Goal: Use online tool/utility: Utilize a website feature to perform a specific function

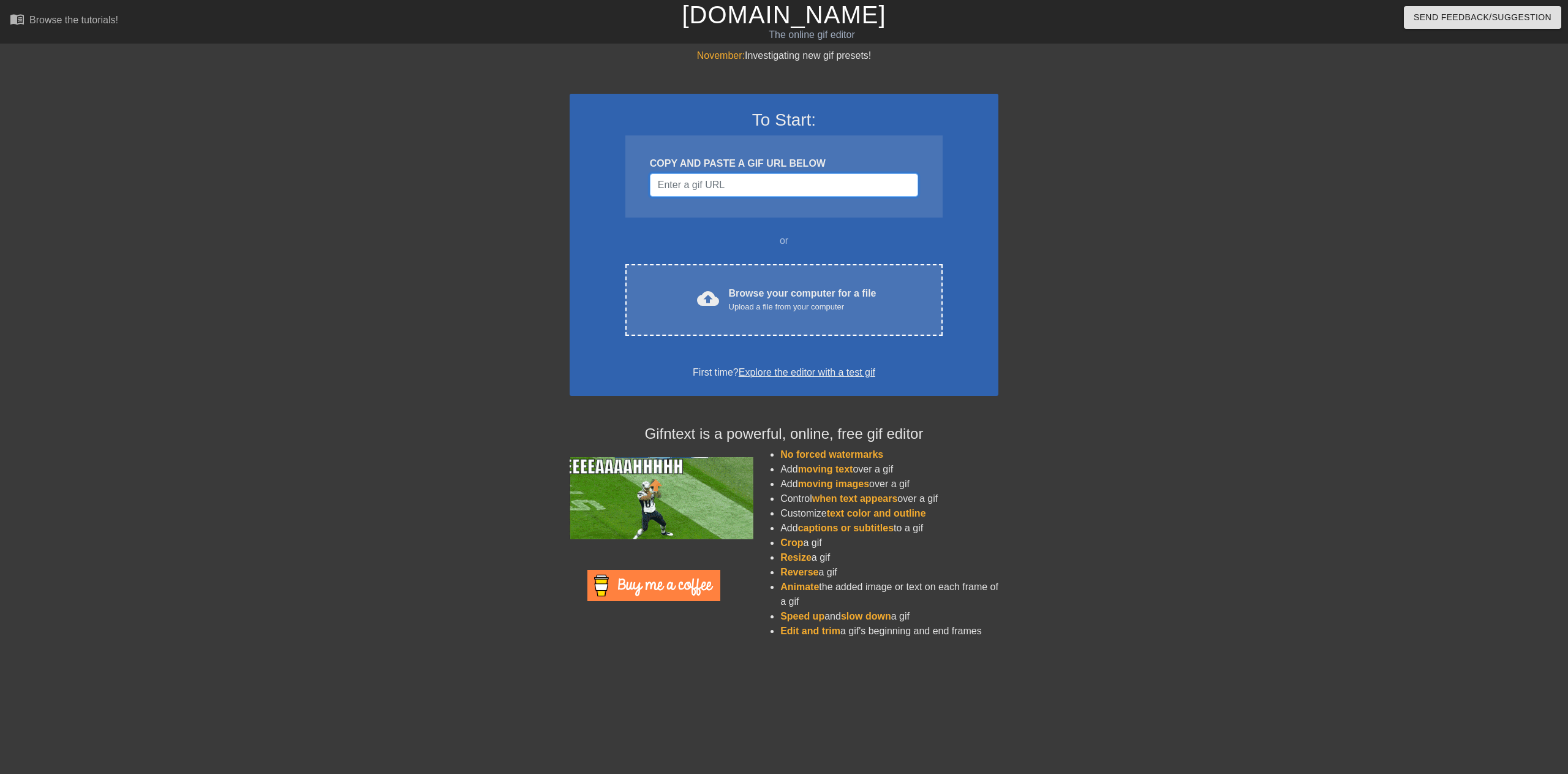
click at [707, 182] on input "Username" at bounding box center [784, 185] width 268 height 23
drag, startPoint x: 0, startPoint y: 0, endPoint x: 705, endPoint y: 186, distance: 729.1
click at [705, 186] on input "Username" at bounding box center [784, 185] width 268 height 23
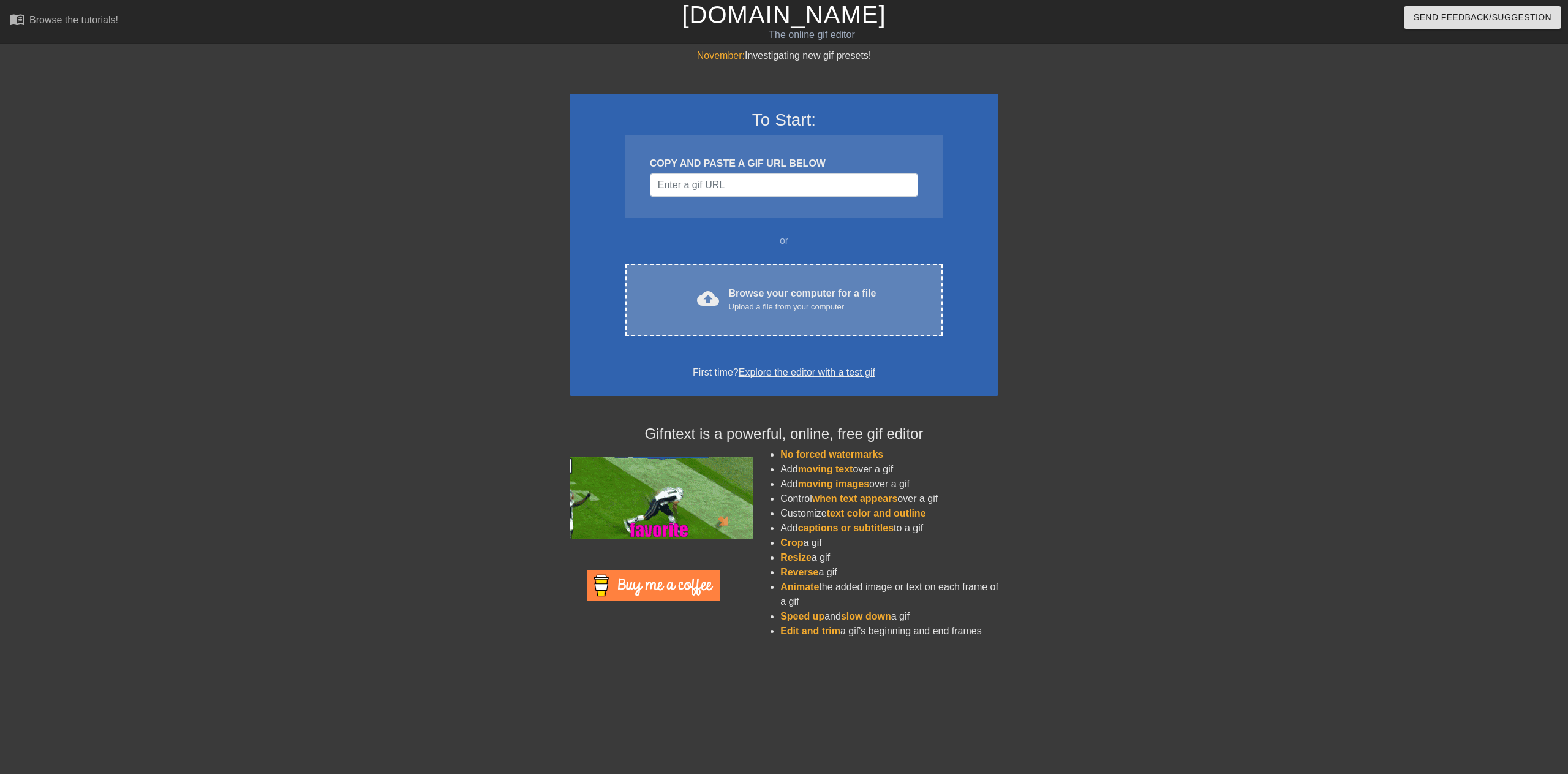
click at [797, 324] on div "cloud_upload Browse your computer for a file Upload a file from your computer C…" at bounding box center [784, 300] width 318 height 72
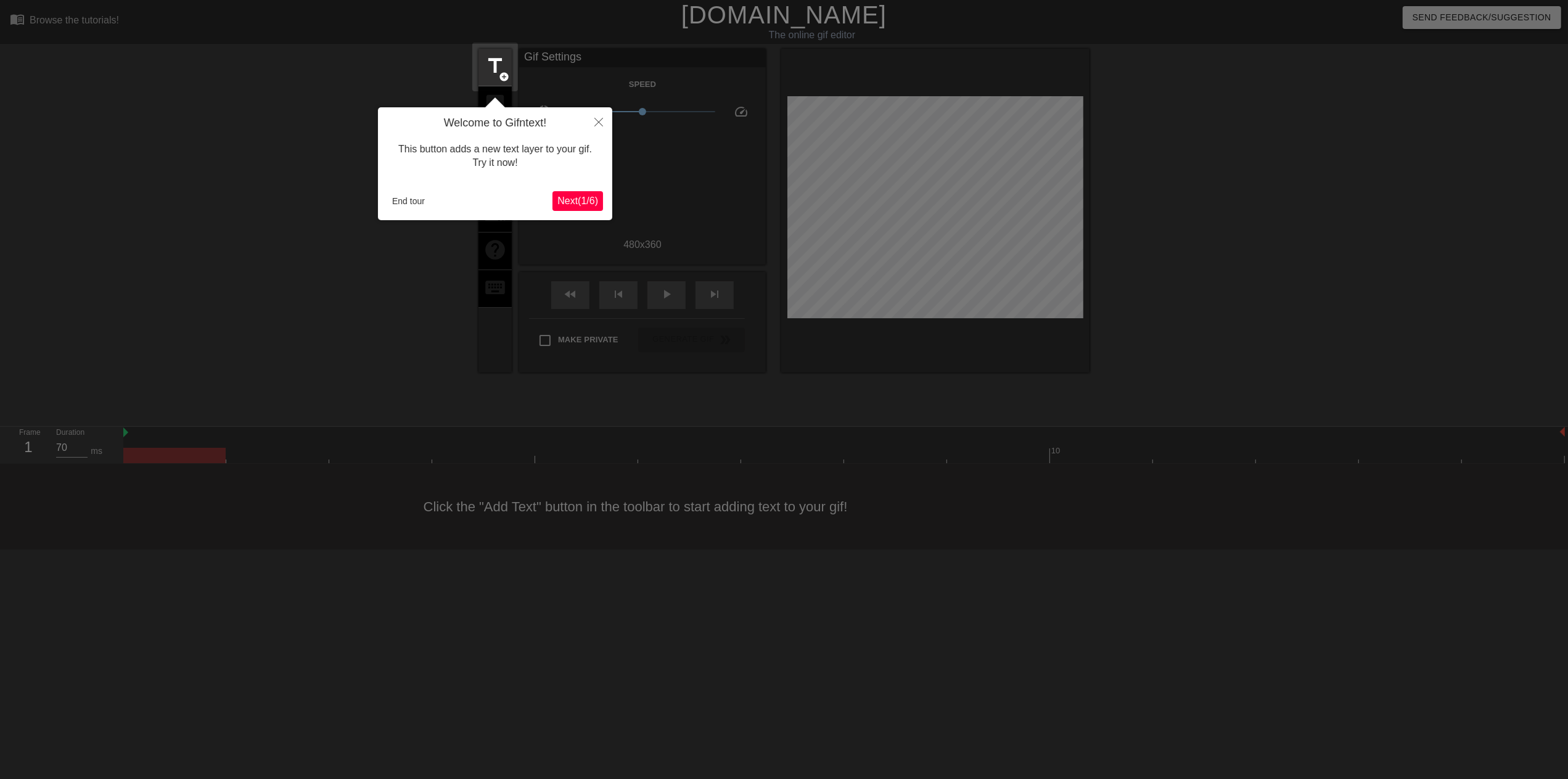
click at [573, 198] on span "Next ( 1 / 6 )" at bounding box center [578, 200] width 41 height 10
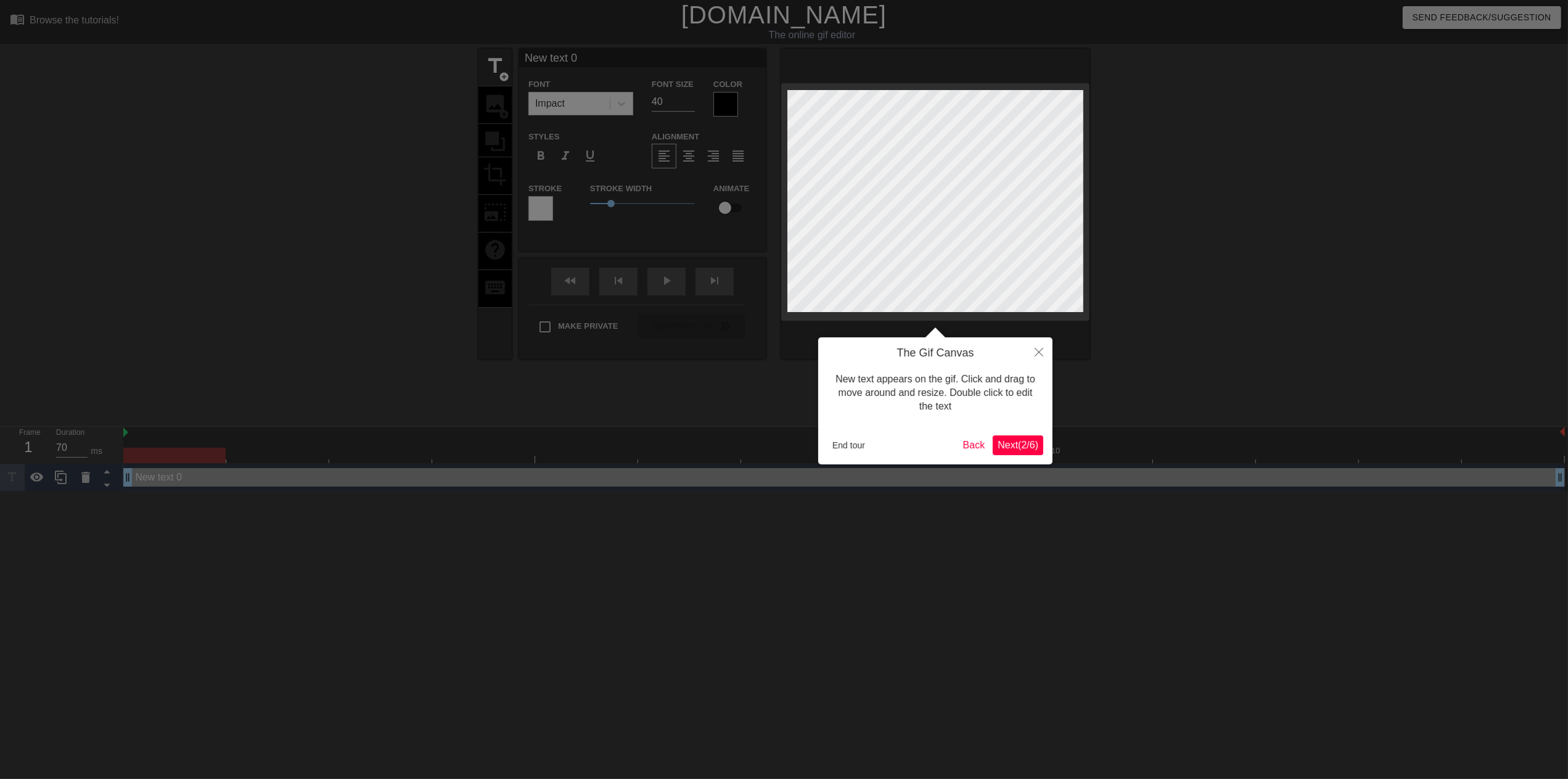
click at [1023, 436] on button "Next ( 2 / 6 )" at bounding box center [1017, 445] width 50 height 20
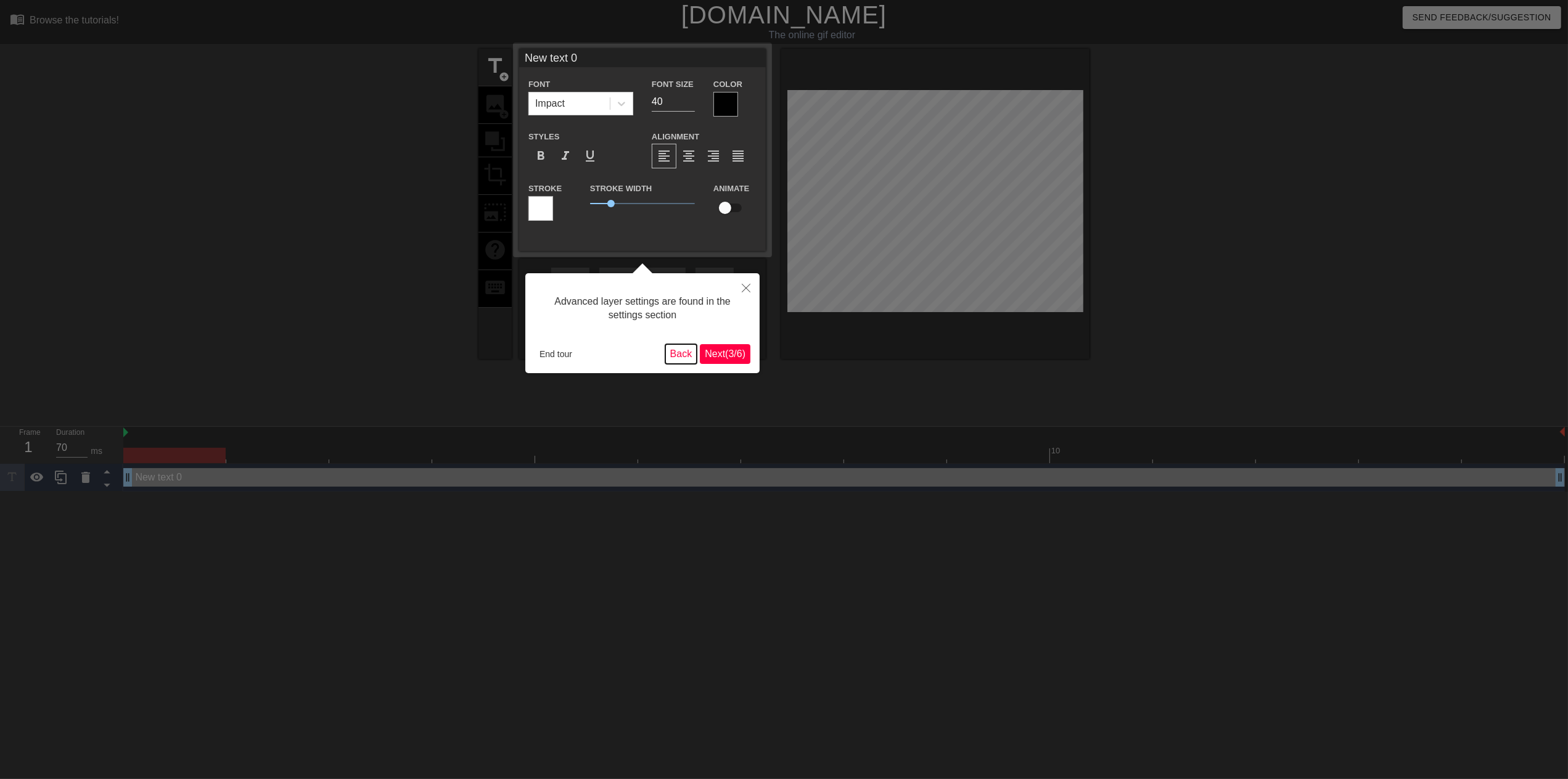
drag, startPoint x: 671, startPoint y: 350, endPoint x: 615, endPoint y: 349, distance: 56.0
click at [571, 371] on div "Advanced layer settings are found in the settings section End tour Back Next ( …" at bounding box center [642, 323] width 234 height 100
click at [744, 289] on icon "Close" at bounding box center [746, 288] width 9 height 9
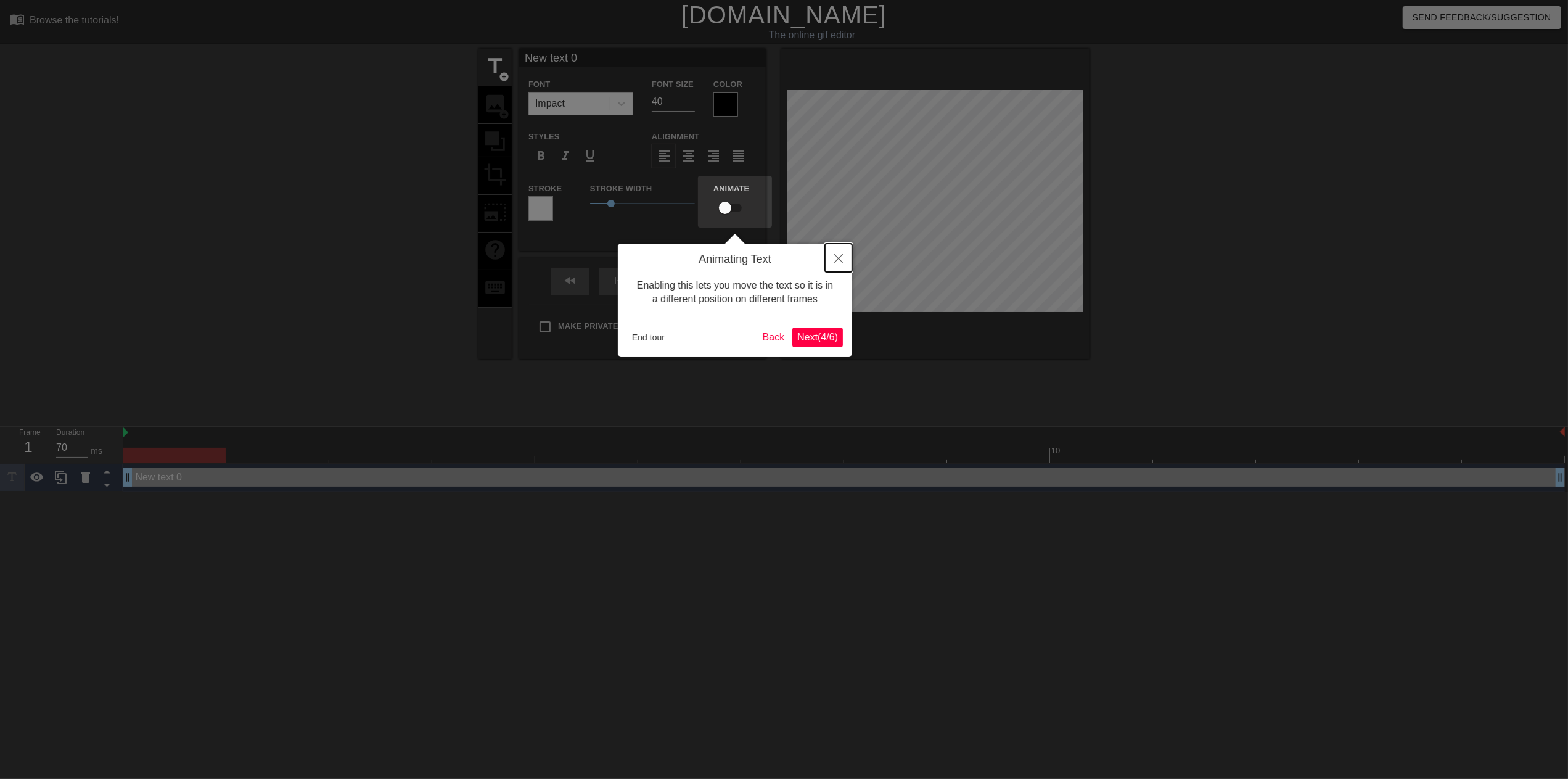
click at [839, 268] on button "Close" at bounding box center [838, 258] width 27 height 28
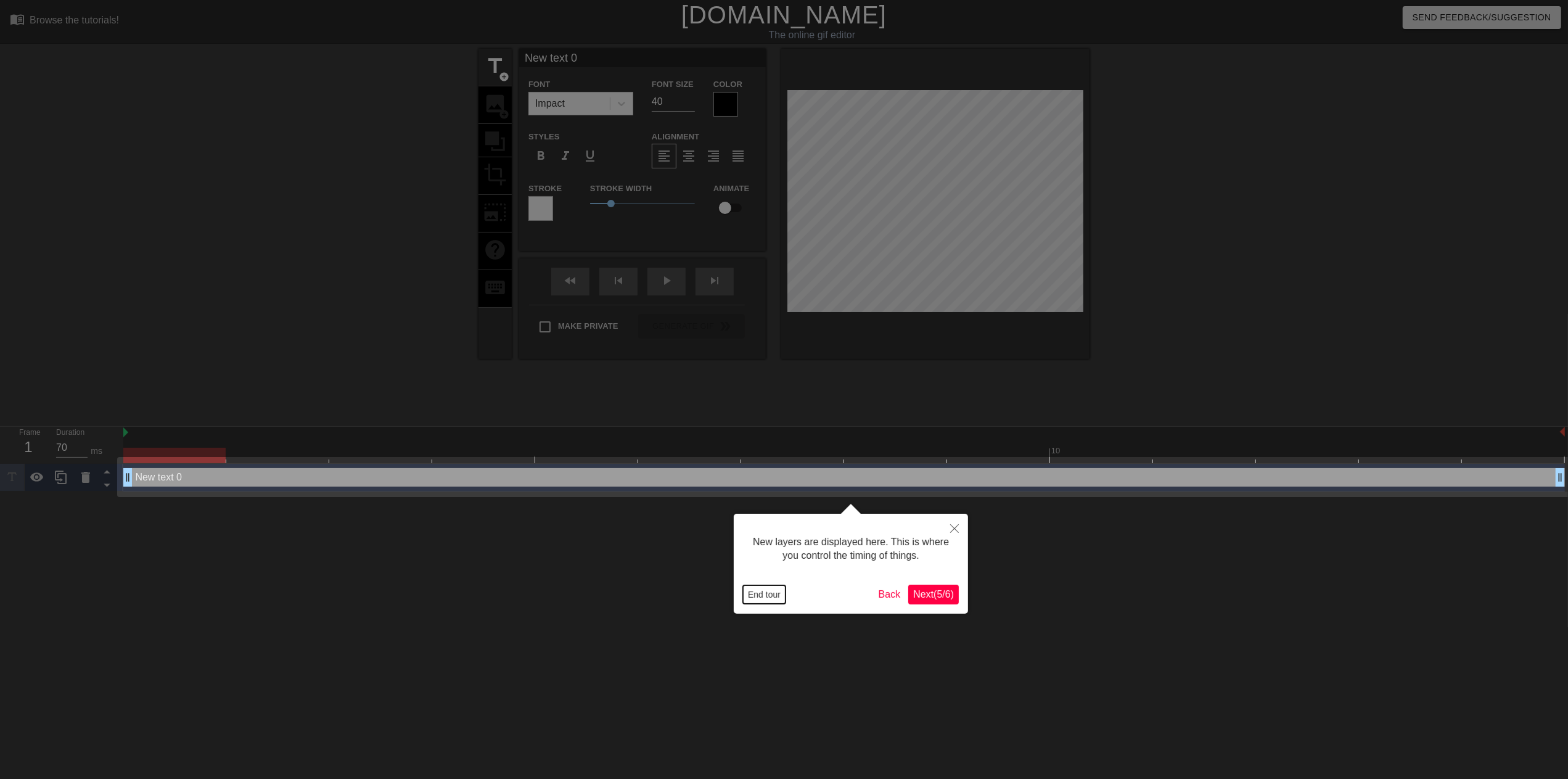
click at [774, 596] on button "End tour" at bounding box center [764, 594] width 43 height 19
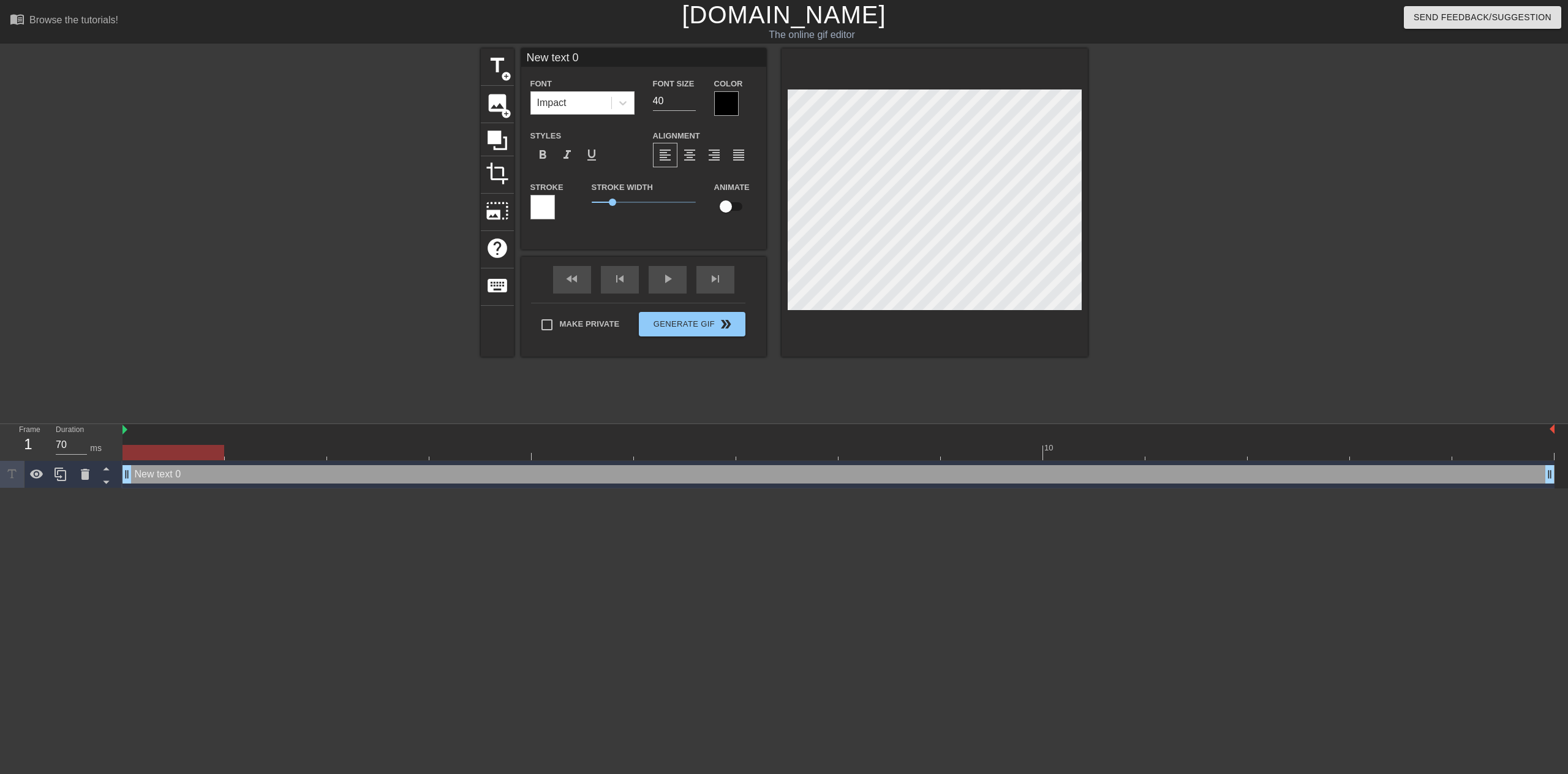
scroll to position [2, 1]
type input "f"
type textarea "f"
type input "f"
type textarea "f"
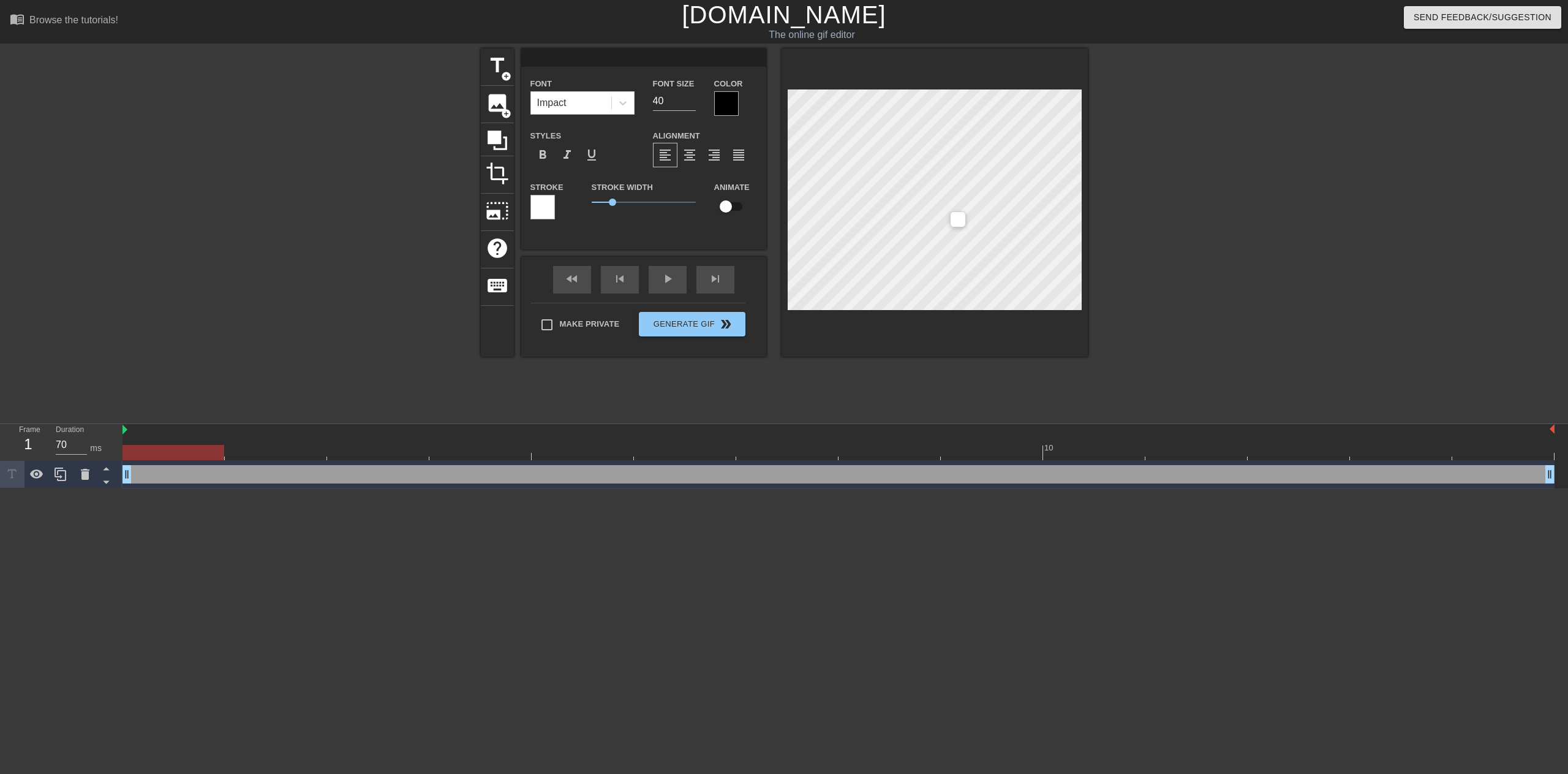
type input "d"
type textarea "d"
type input "z"
type textarea "z"
type input "zh"
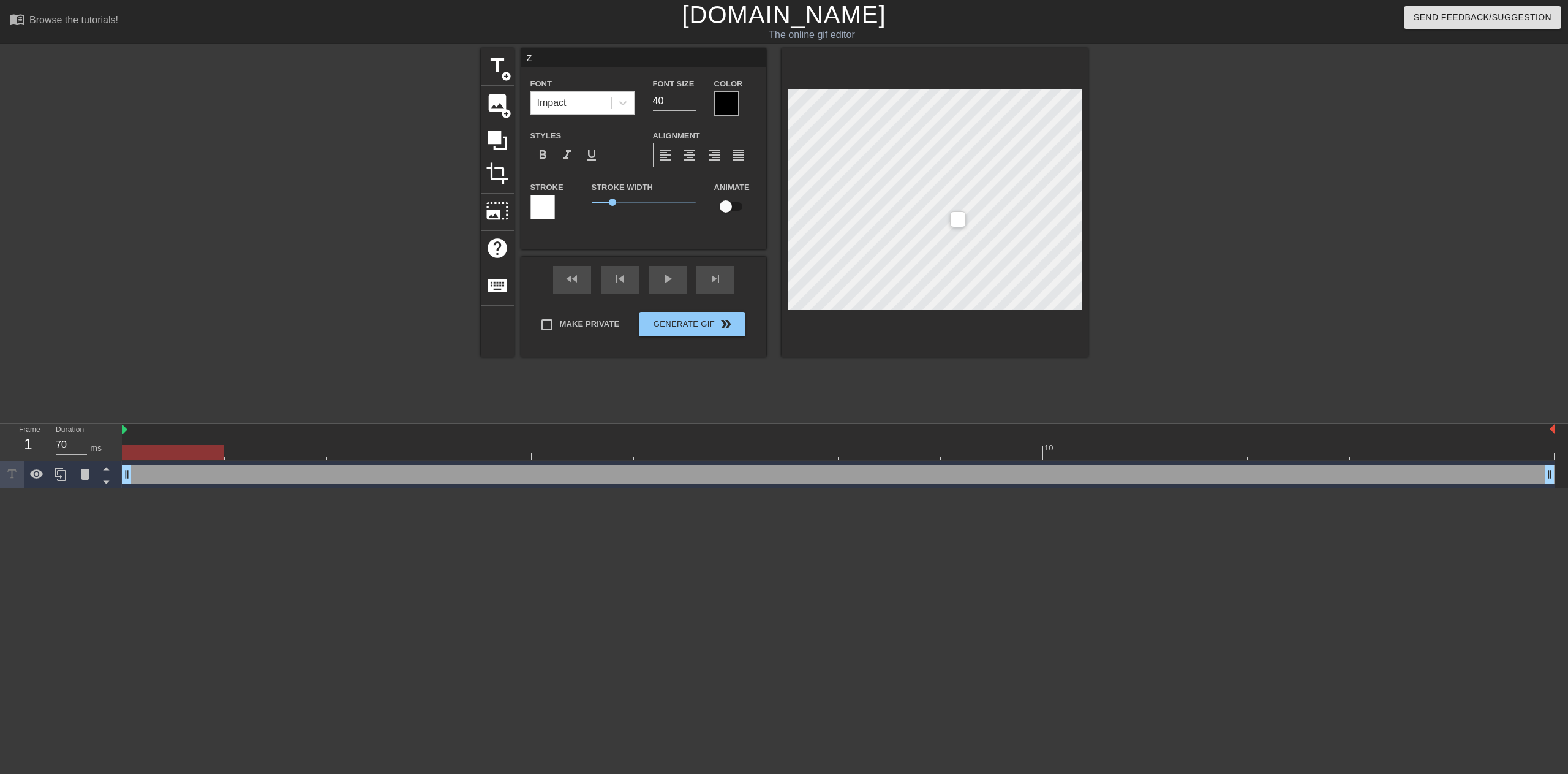
type textarea "zh"
type input "zho"
type textarea "zho"
type input "[PERSON_NAME]"
type textarea "[PERSON_NAME]"
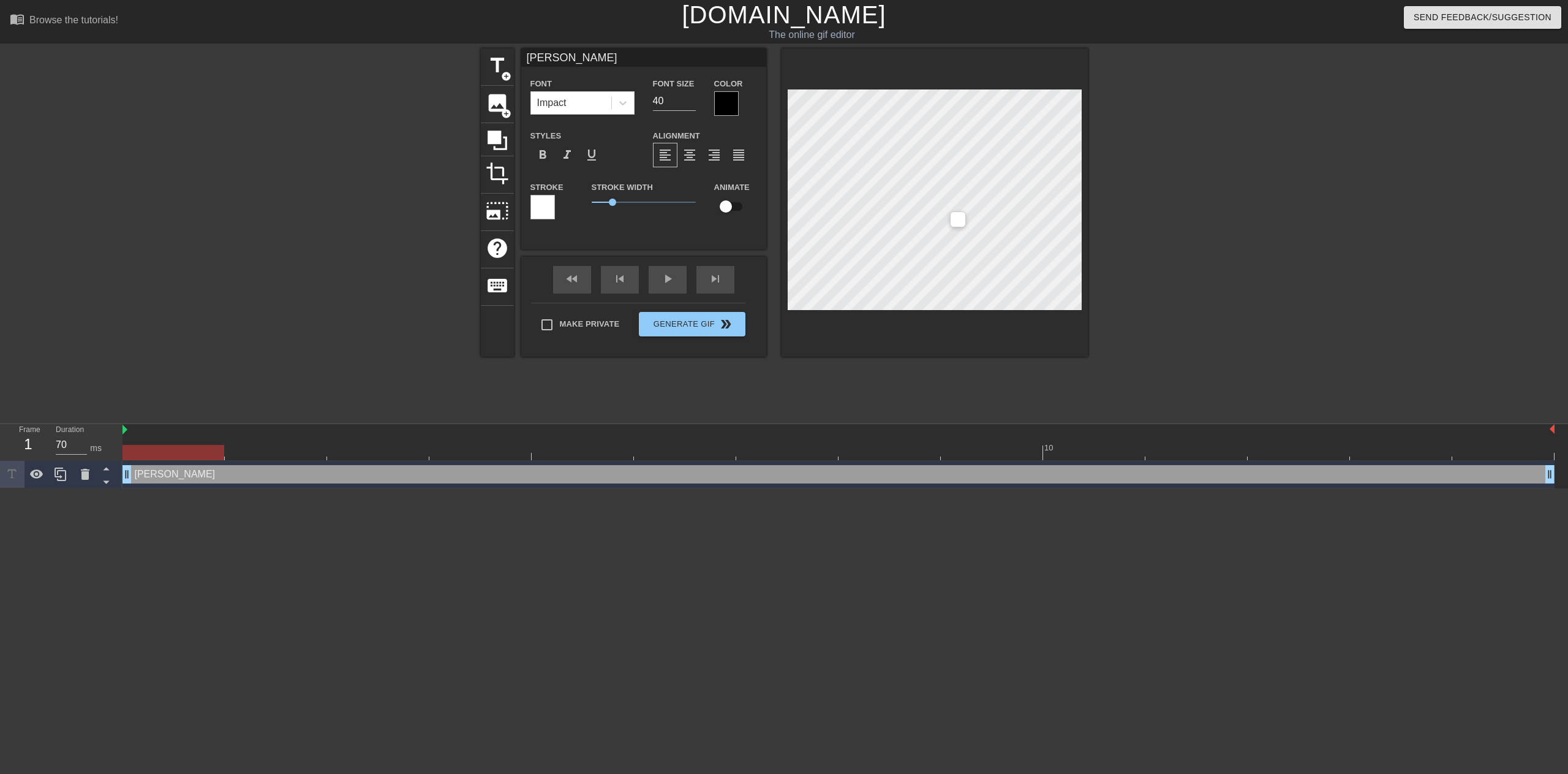
type input "[PERSON_NAME]'r"
type textarea "[PERSON_NAME]'r"
type input "[PERSON_NAME]'ri"
type textarea "[PERSON_NAME]'ri"
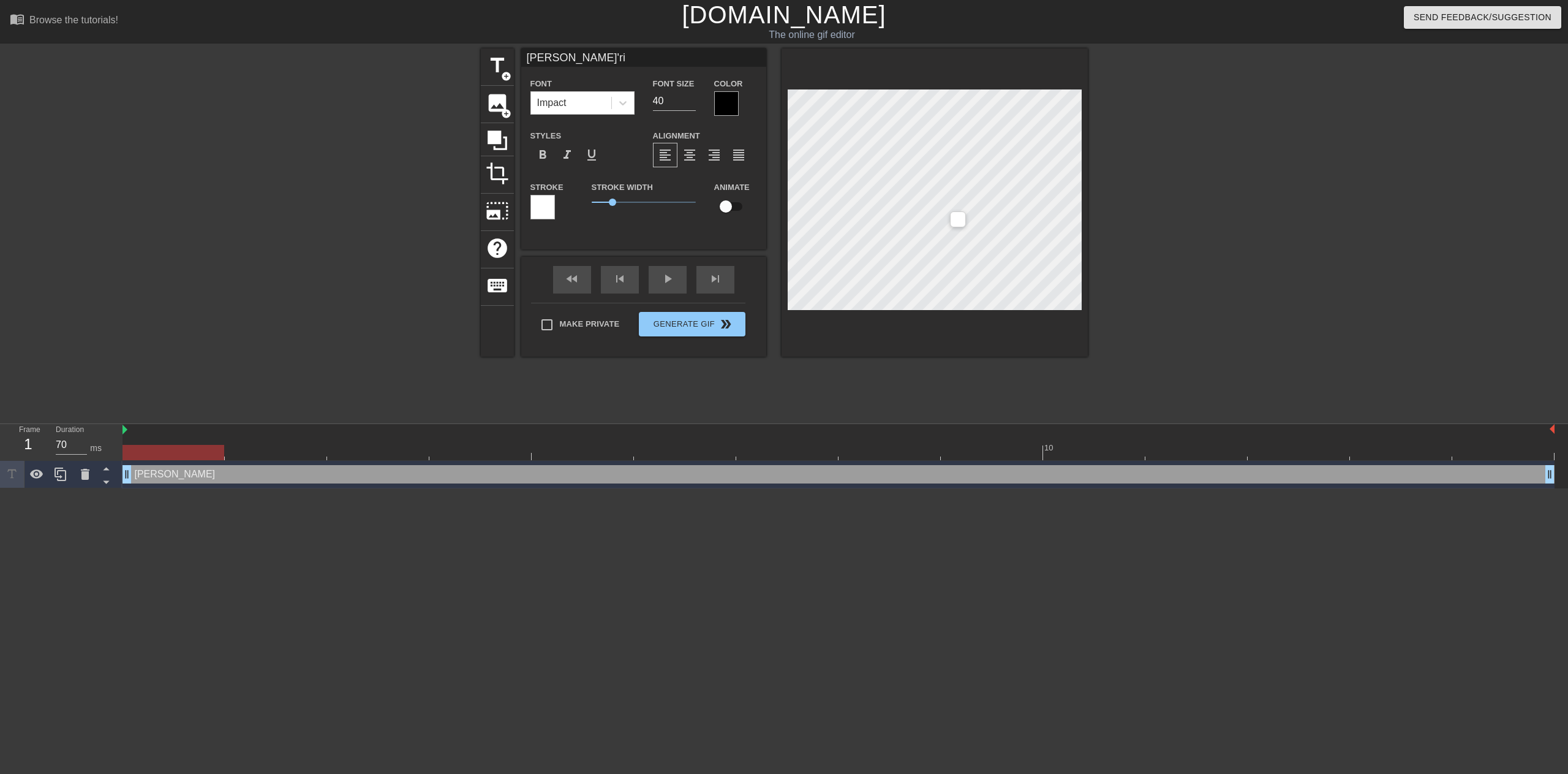
type input "周日"
type textarea "周日"
type input "周日m"
type textarea "周日m"
type input "周日ma"
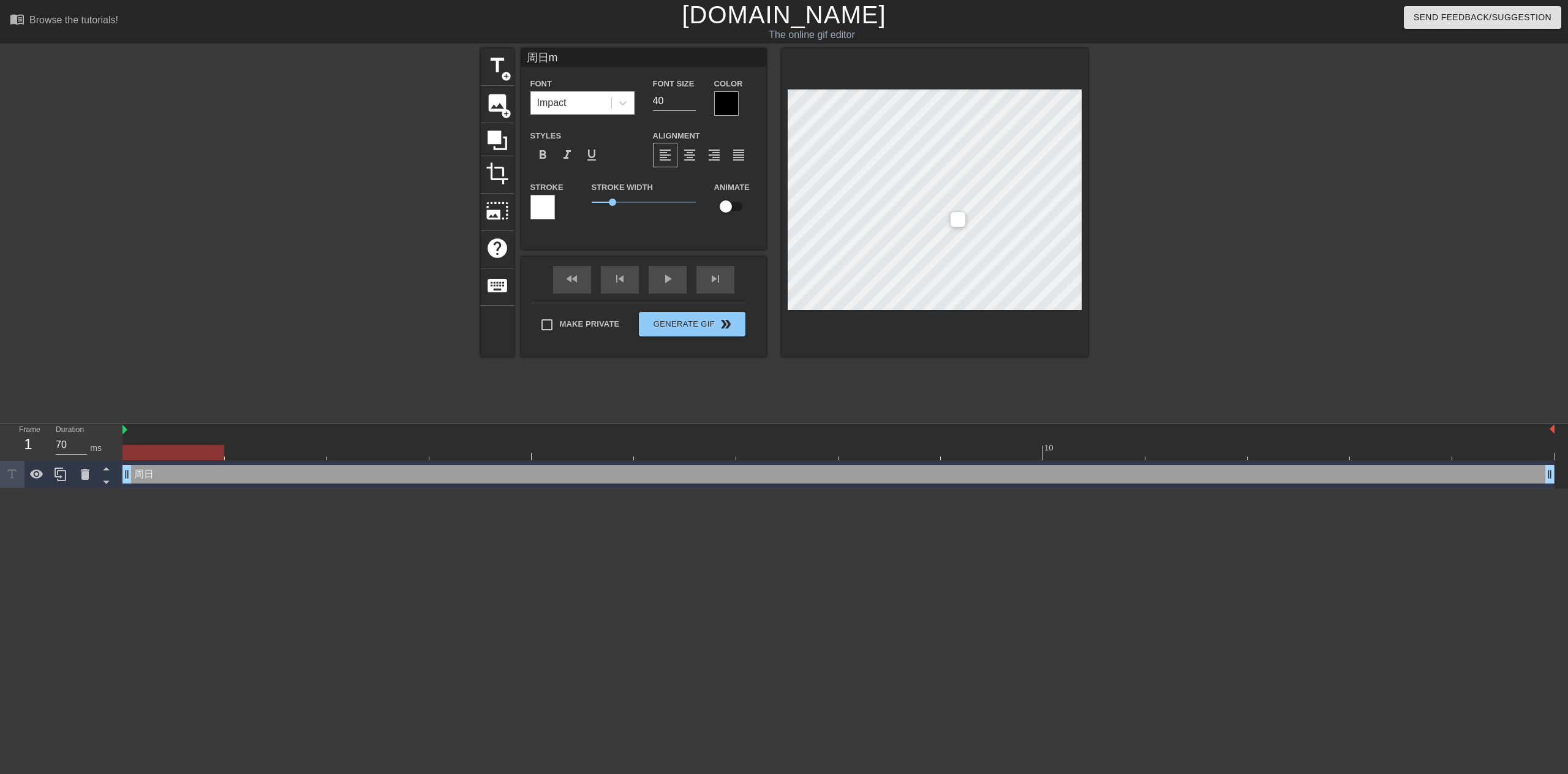
type textarea "周日ma"
type input "周日mai"
type textarea "周日mai"
type input "周日买"
type textarea "周日买"
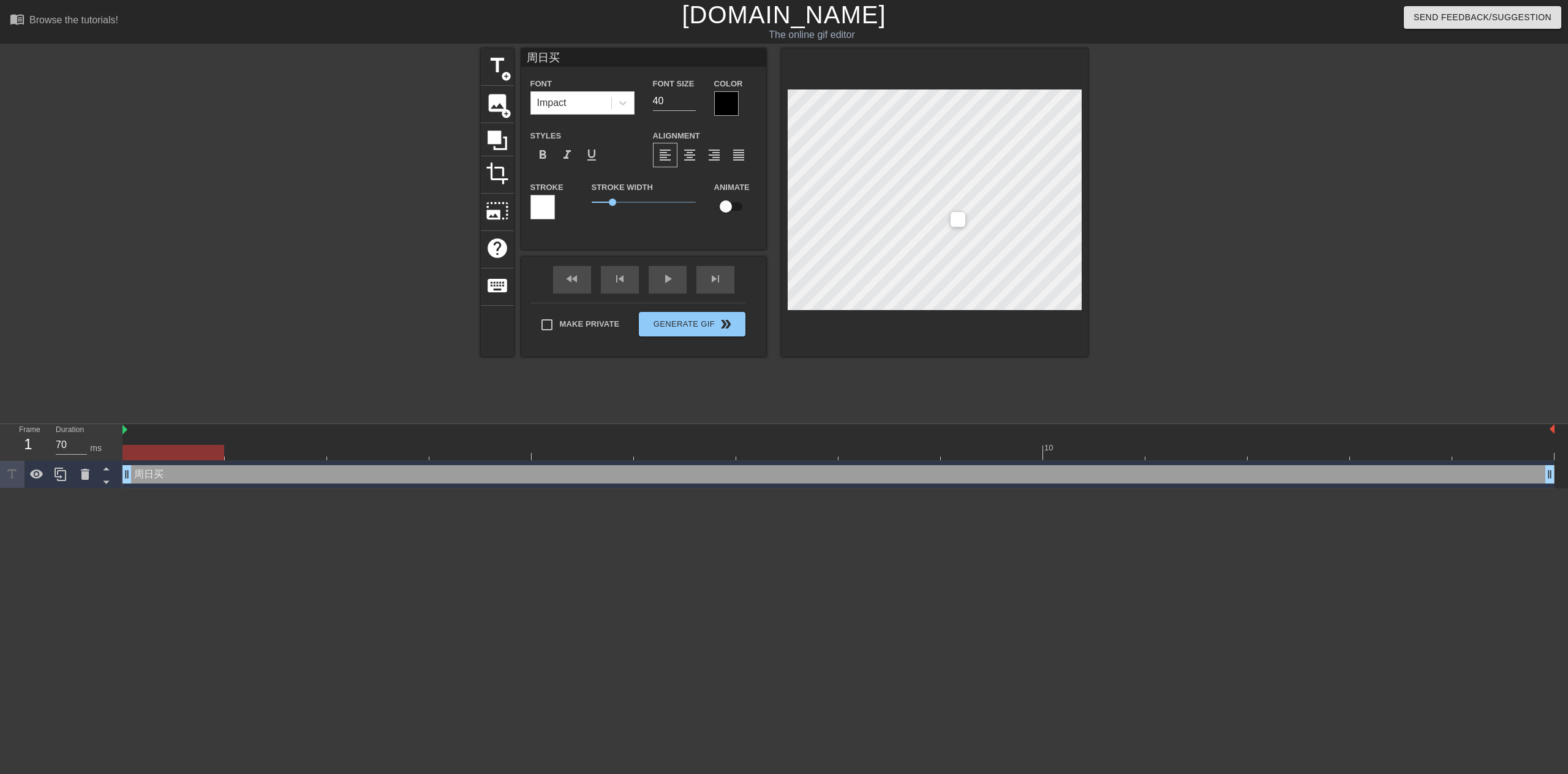
type input "周日"
type textarea "周日"
type input "周"
type textarea "周"
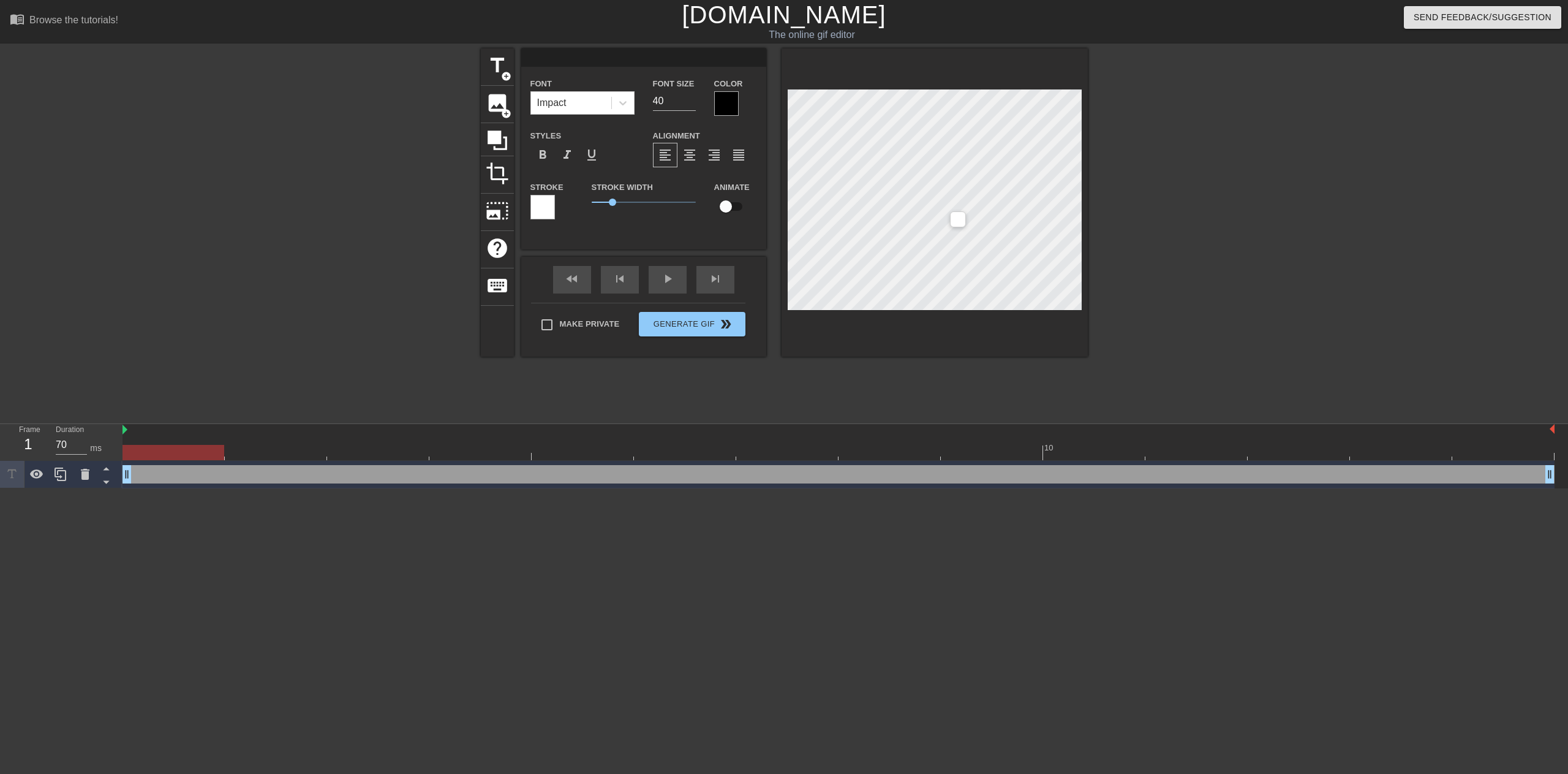
type input "w"
type textarea "w"
type input "wo"
type textarea "wo"
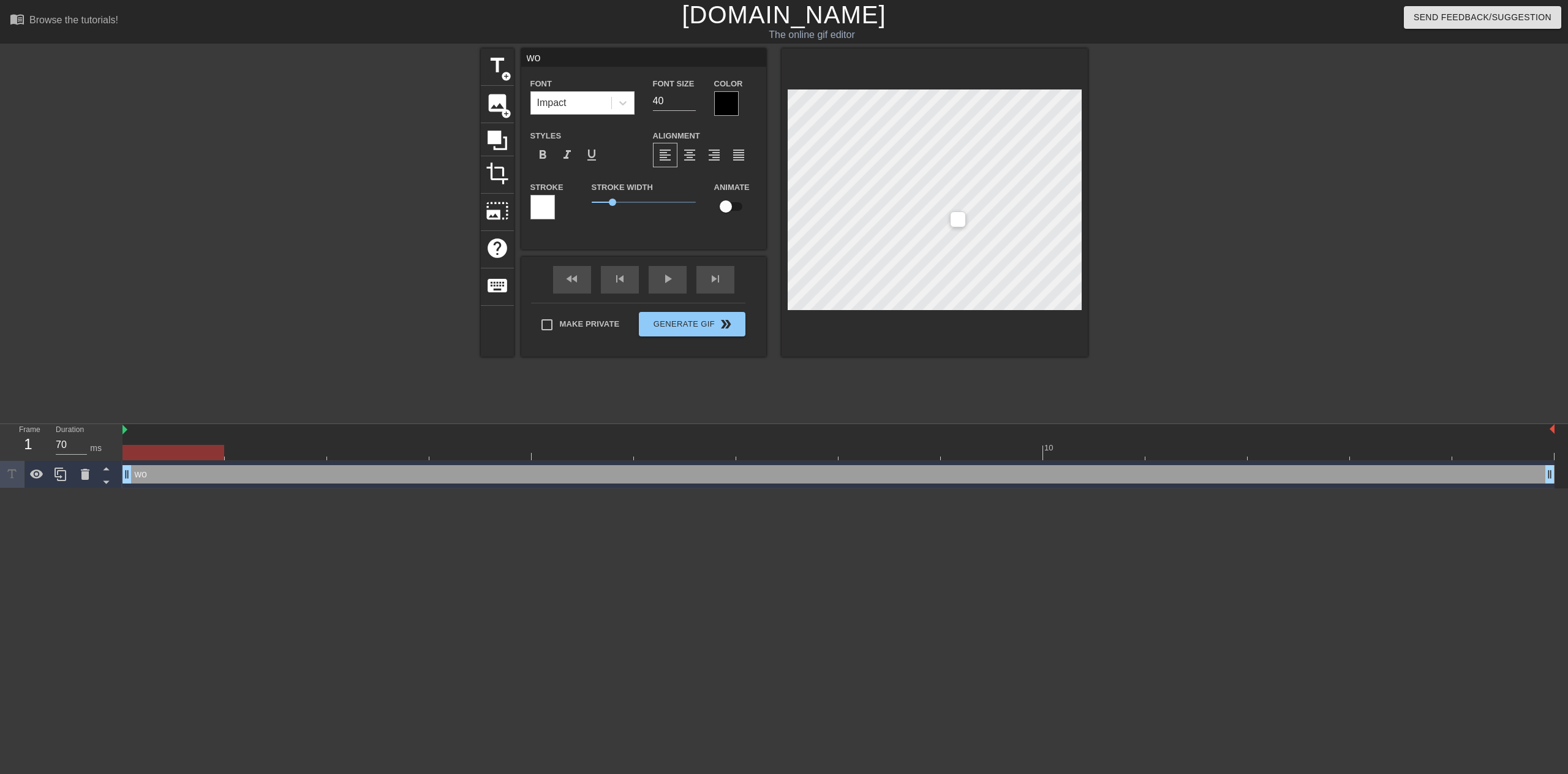
type input "我"
type textarea "我"
type input "我y"
type textarea "我yi"
type input "我[PERSON_NAME]"
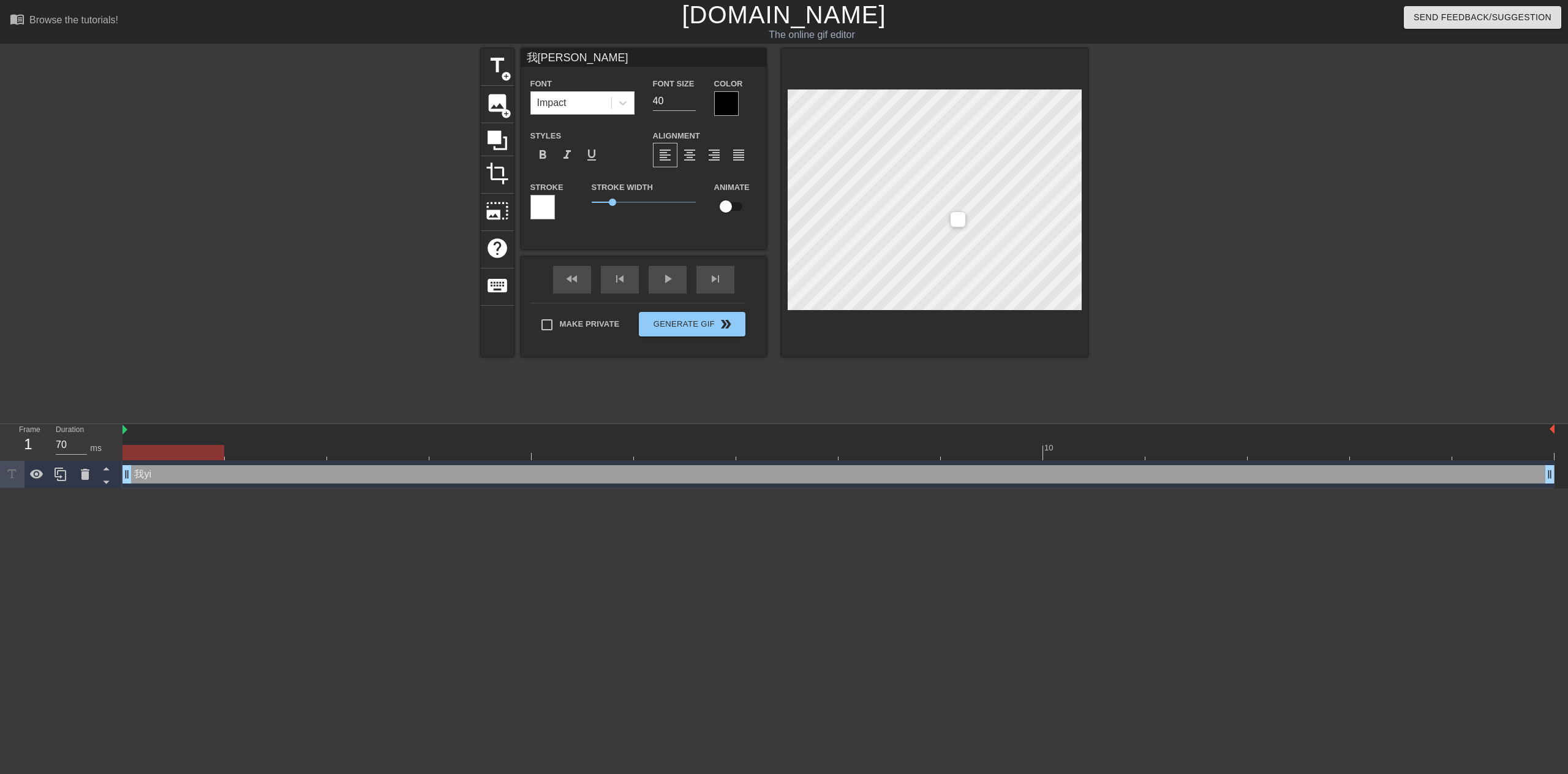
type textarea "我yi'sh"
type input "我[PERSON_NAME]'sho"
type textarea "我[PERSON_NAME]'sho"
type input "我[PERSON_NAME]'shou"
type textarea "我[PERSON_NAME]'shou"
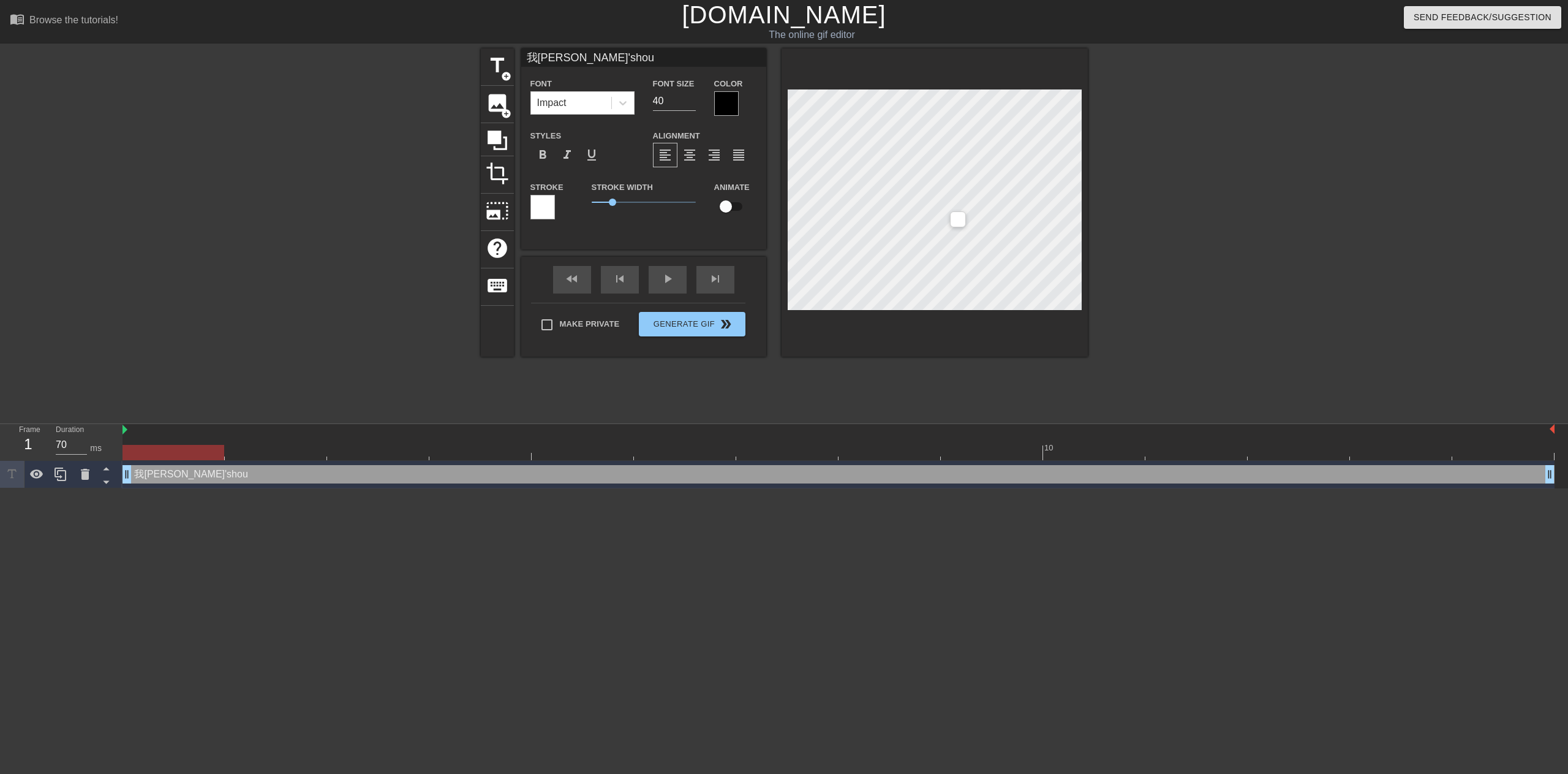
type input "我一手"
type textarea "我一手"
type input "我一手s"
type textarea "我一手sh"
type input "我一手she"
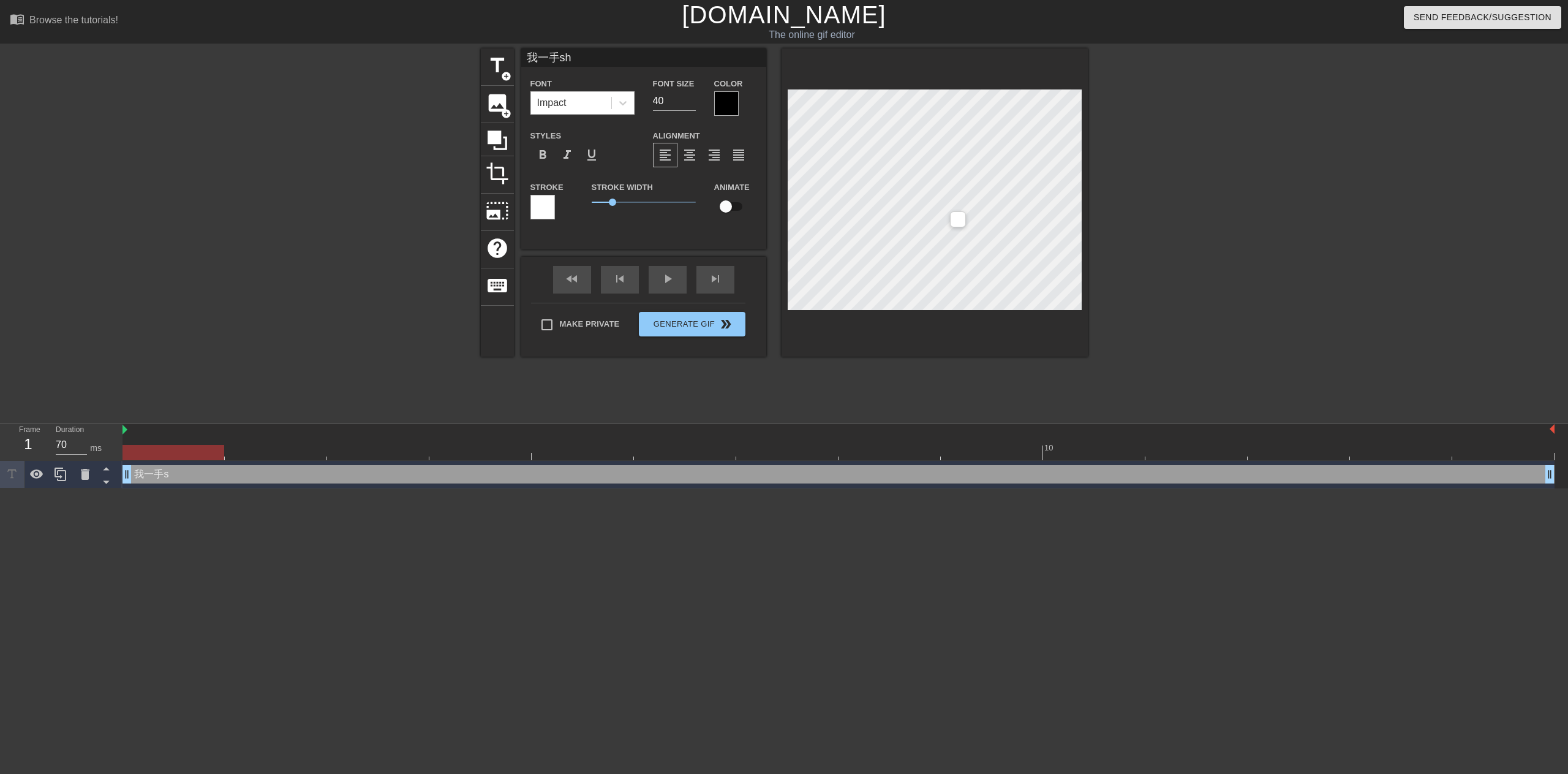
type textarea "我一手she"
type input "我一手[PERSON_NAME]"
type textarea "我一手[PERSON_NAME]"
type input "我一手省"
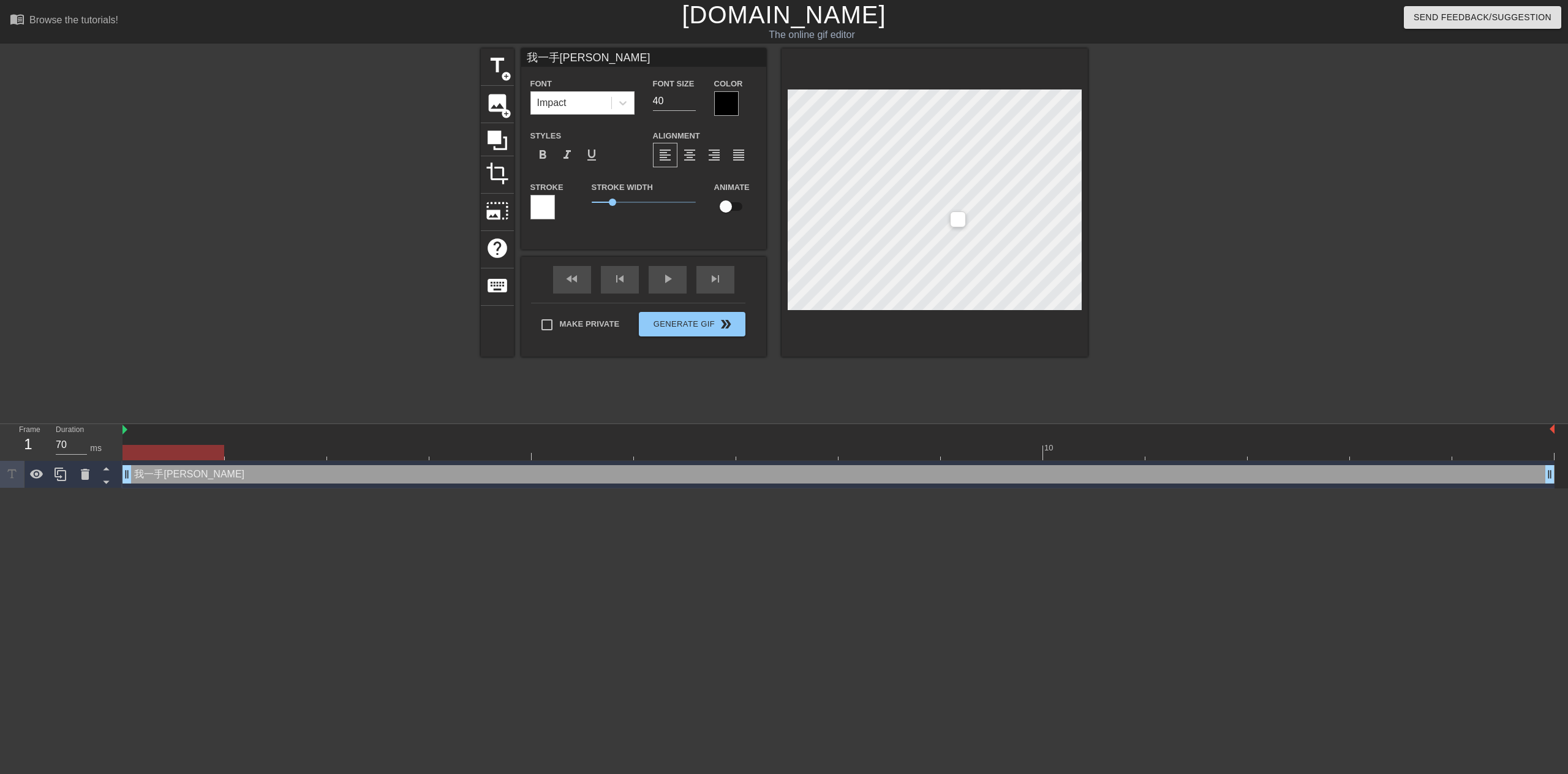
type textarea "我一手省"
type input "我一手省y"
type textarea "我一手省y"
type input "我一手省[PERSON_NAME]"
type textarea "我一手省[PERSON_NAME]"
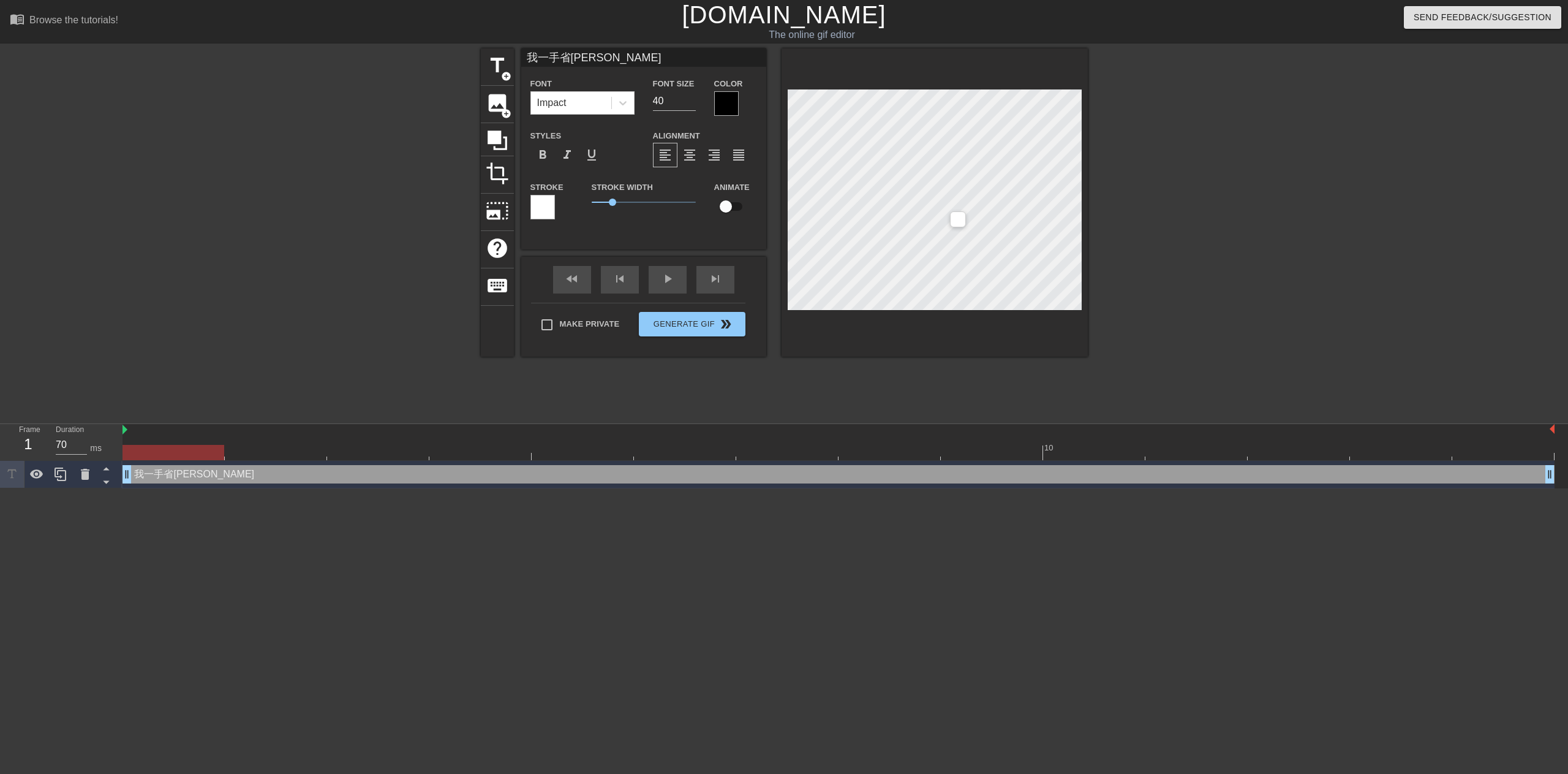
type input "我一手省yi'w"
type textarea "我一手省yi'w"
type input "我一手省yi'wa"
type textarea "我一手省[PERSON_NAME]"
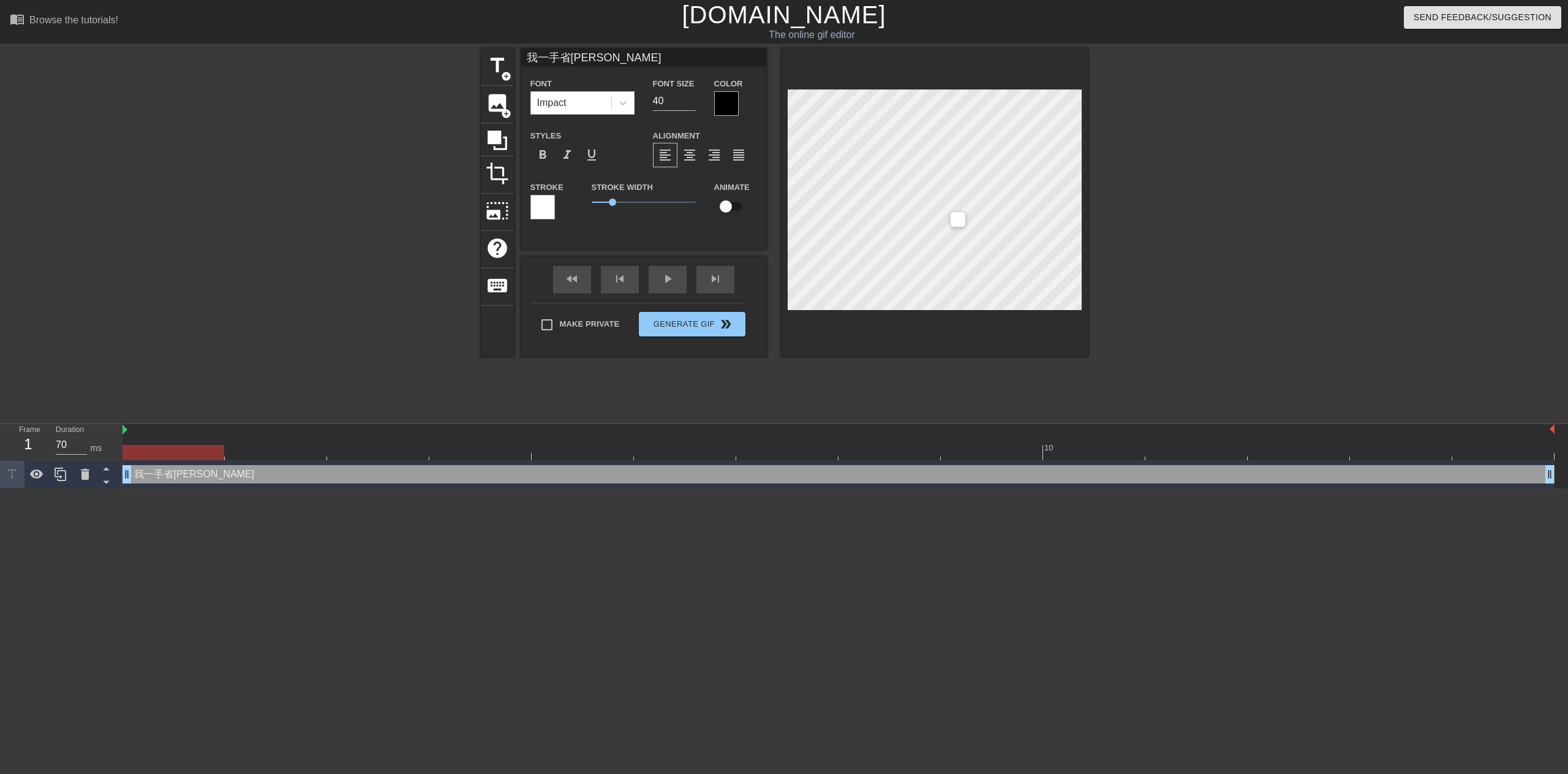
type input "我一手省一万"
type textarea "我一手省一万"
click at [963, 488] on html "menu_book Browse the tutorials! [DOMAIN_NAME] The online gif editor Send Feedba…" at bounding box center [784, 244] width 1568 height 488
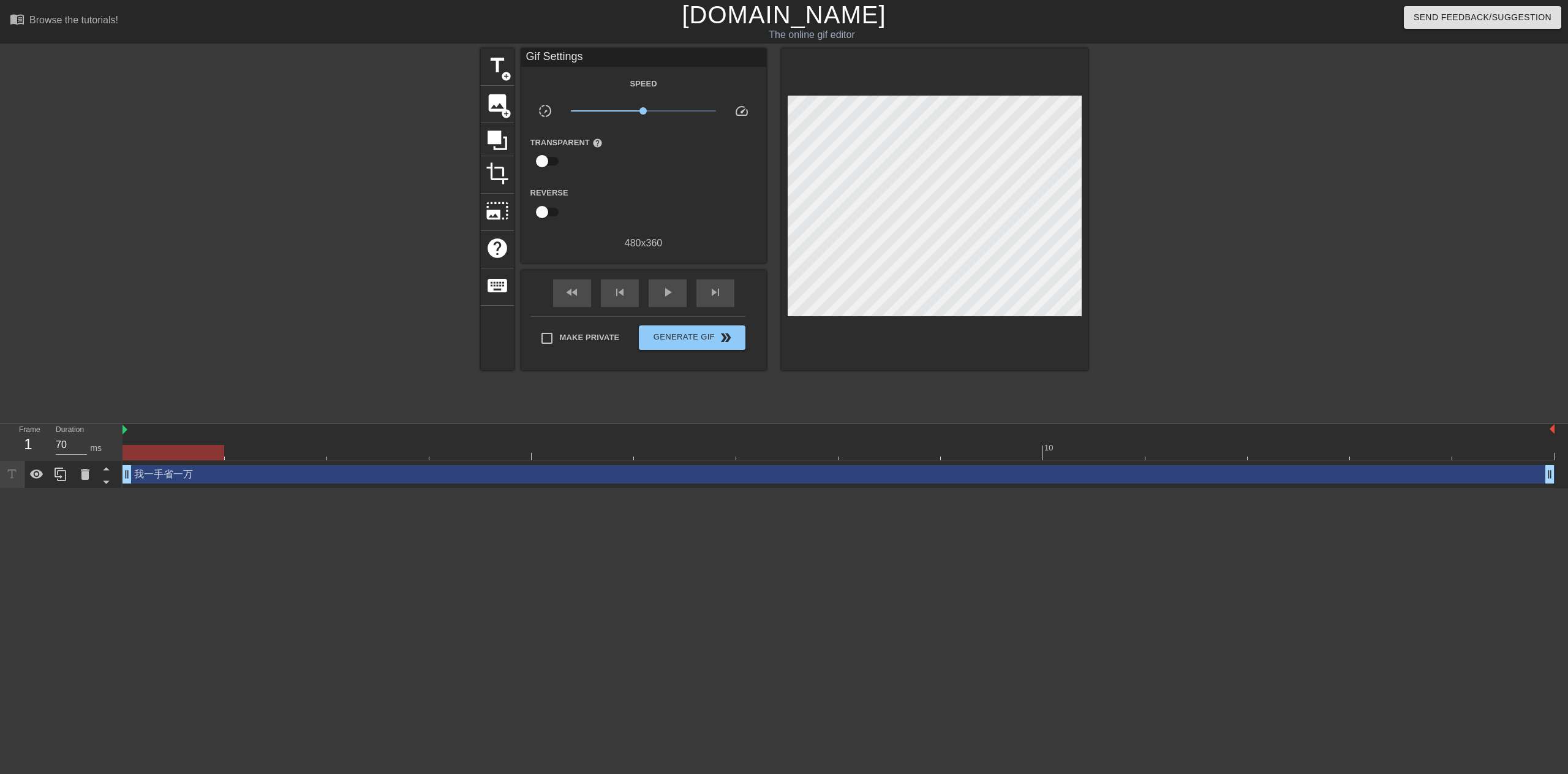
click at [872, 488] on html "menu_book Browse the tutorials! [DOMAIN_NAME] The online gif editor Send Feedba…" at bounding box center [784, 244] width 1568 height 488
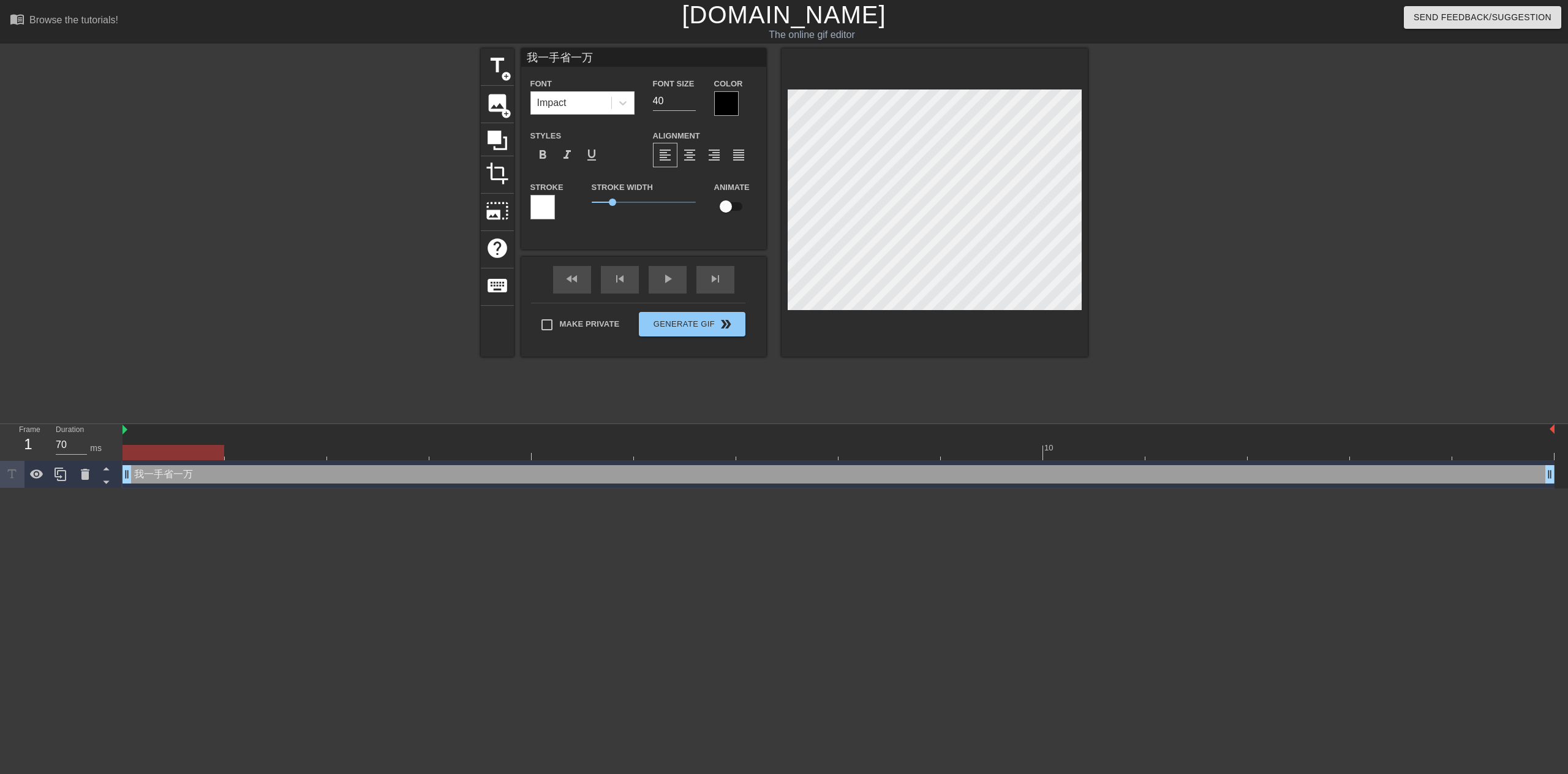
type input "我一手省一万"
type textarea "我一手省一万"
type input "我一手省一万e"
type textarea "我一手省一万 e"
type input "我一手省一万er"
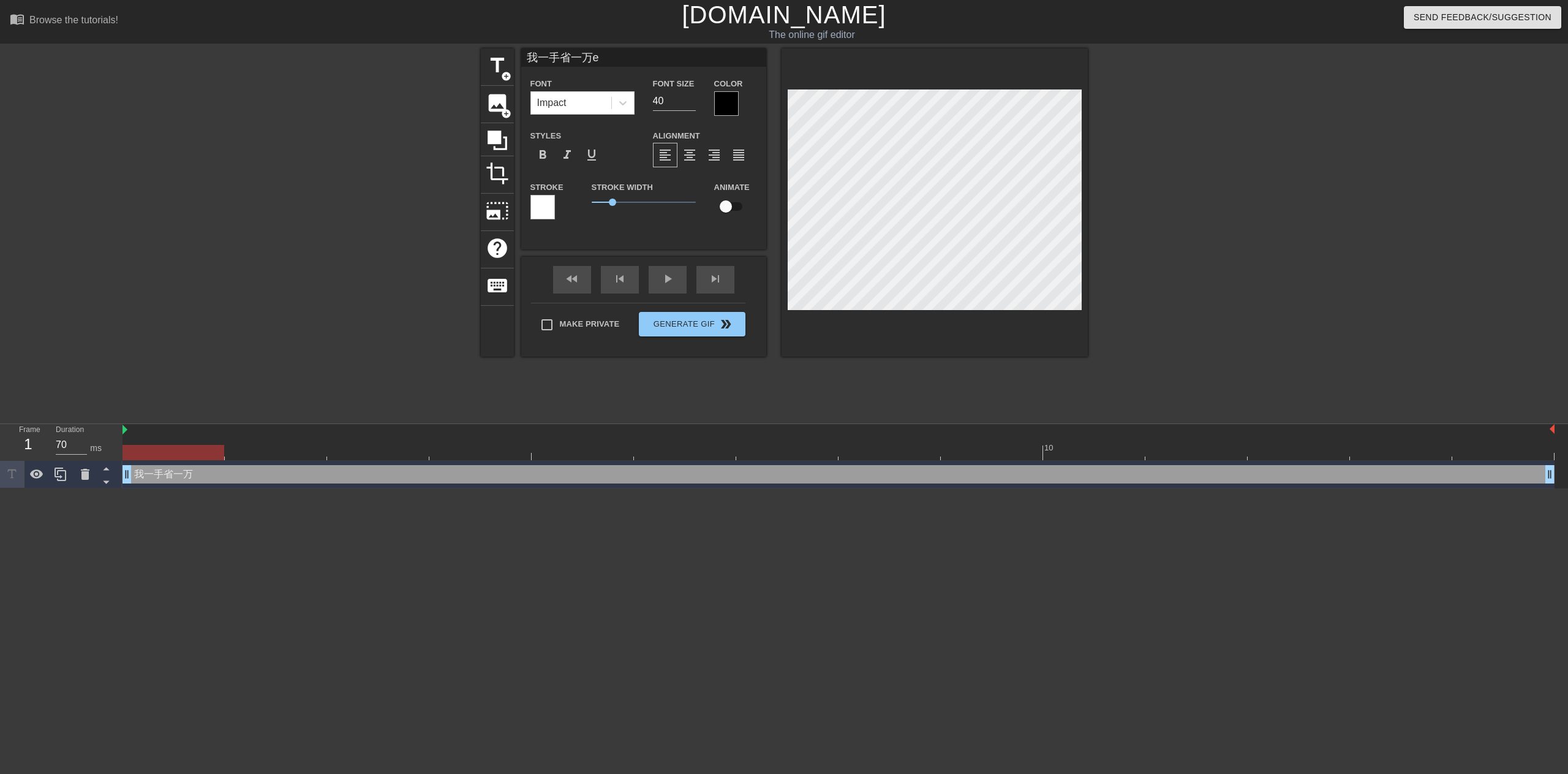
type textarea "我一手省一万 er"
type input "我一手省一万er's"
type textarea "我一手省一万 er's"
type input "我一手省一万er's'j"
type textarea "我一手省一万 er's'j"
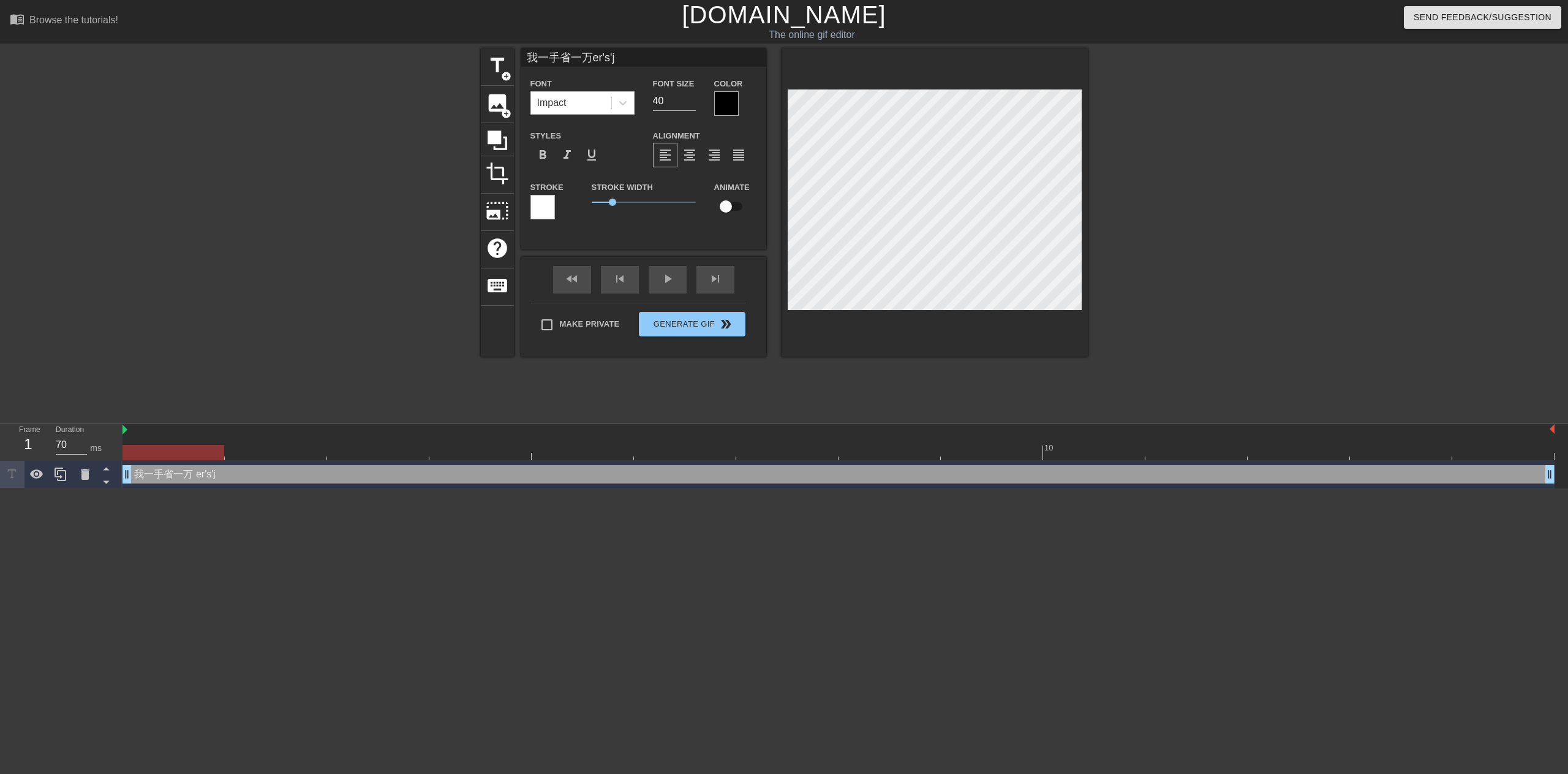
type input "我一手省一万er's'j'p"
type textarea "我一手省一万 er's'j'pi"
type input "我一手省一万二十九皮"
type textarea "我一手省一万 二十九皮"
type input "我一手省一万二十九"
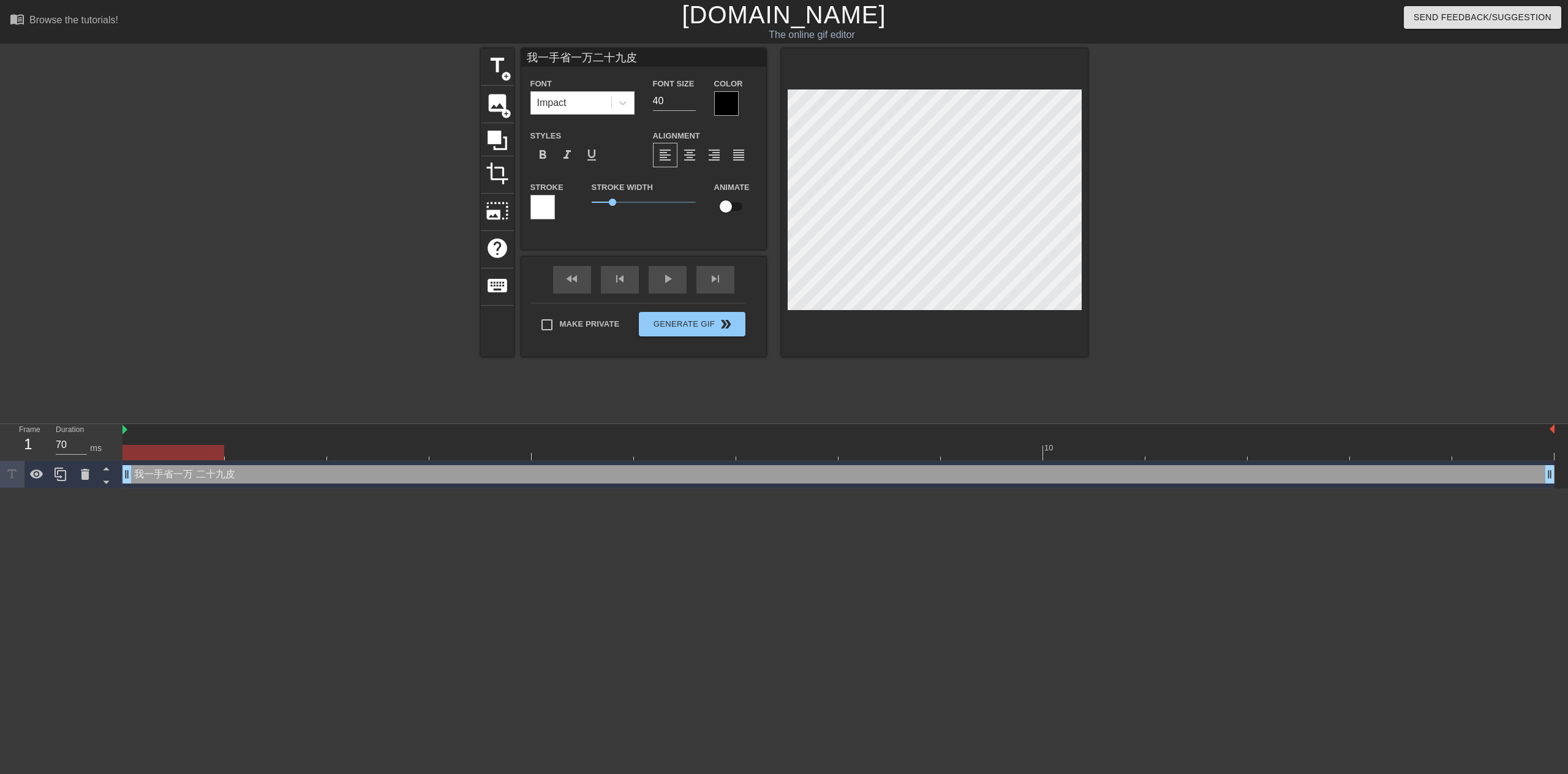
type textarea "我一手省一万 二十九"
type input "我一手省一万二十"
type textarea "我一手省一万 二十"
type input "我一手省一万二"
type textarea "我一手省一万 二"
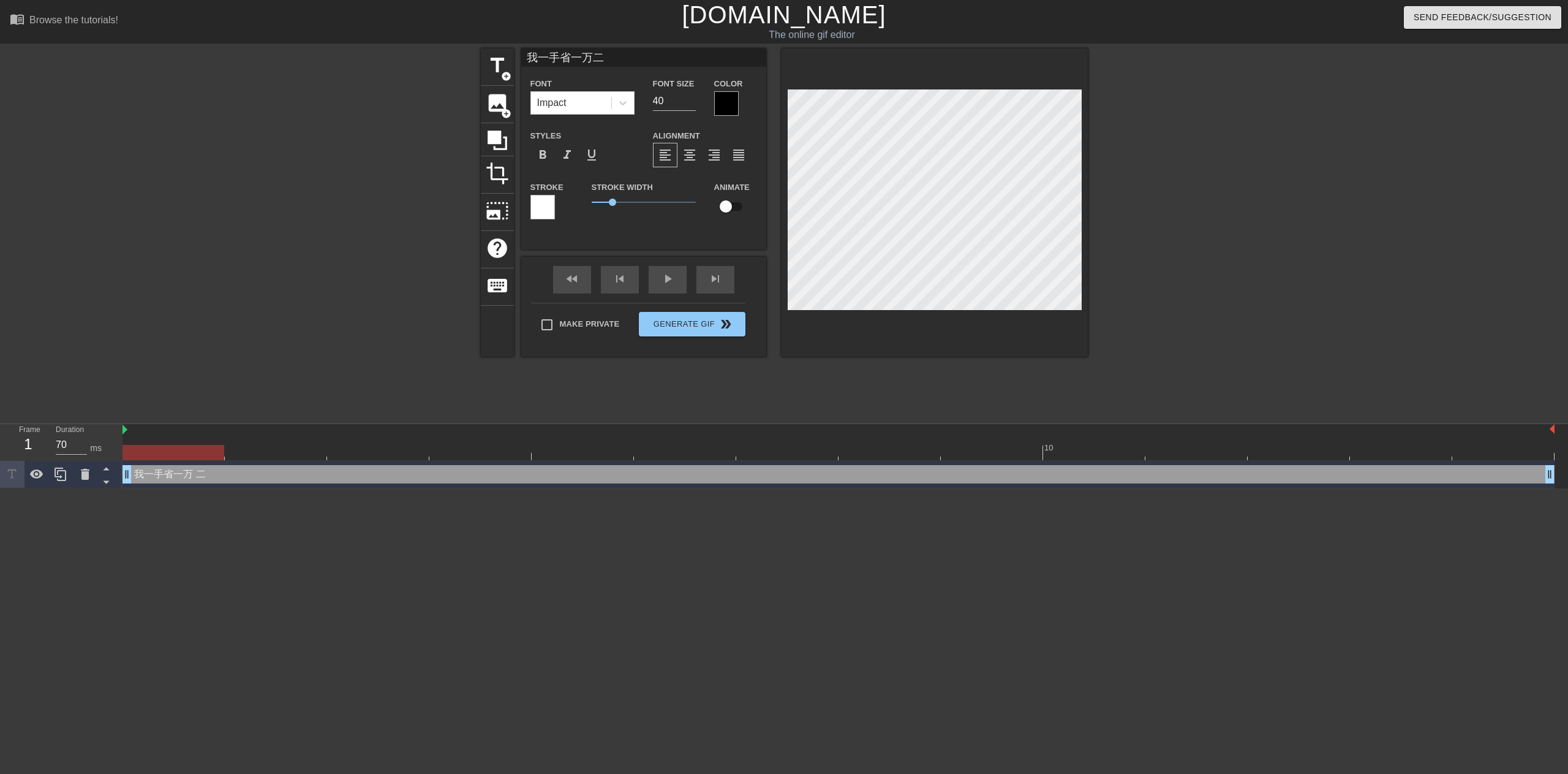
type input "我一手省一万二s"
type textarea "我一手省一万 二s"
type input "我一手省一万二sh"
type textarea "我一手省一万 二sh"
type input "我一手省一万二sho"
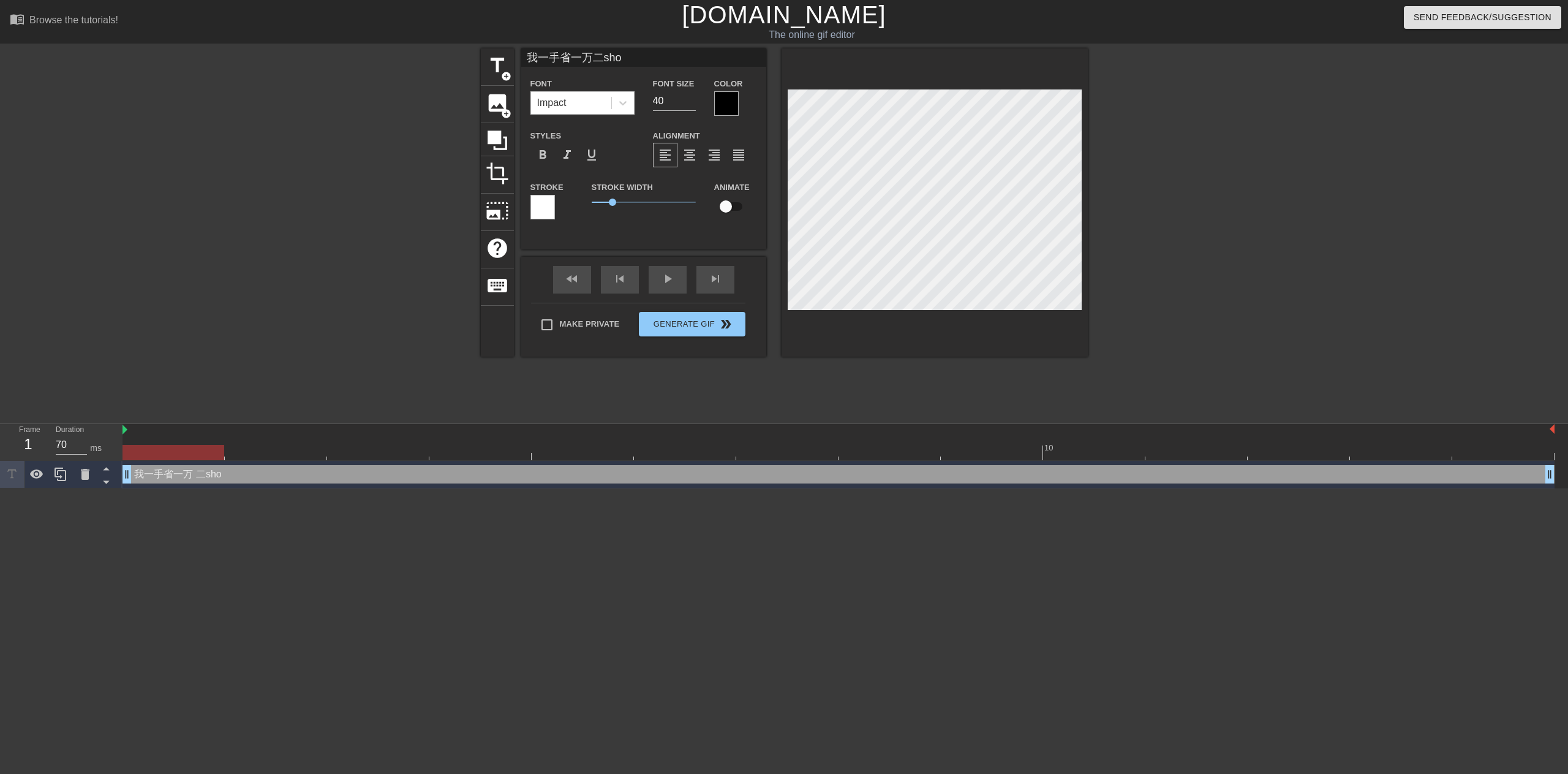
type textarea "我一手省一万 二shou"
type input "我一手省一万二手"
type textarea "我一手省一万 二手"
type input "我一手省一万二手s"
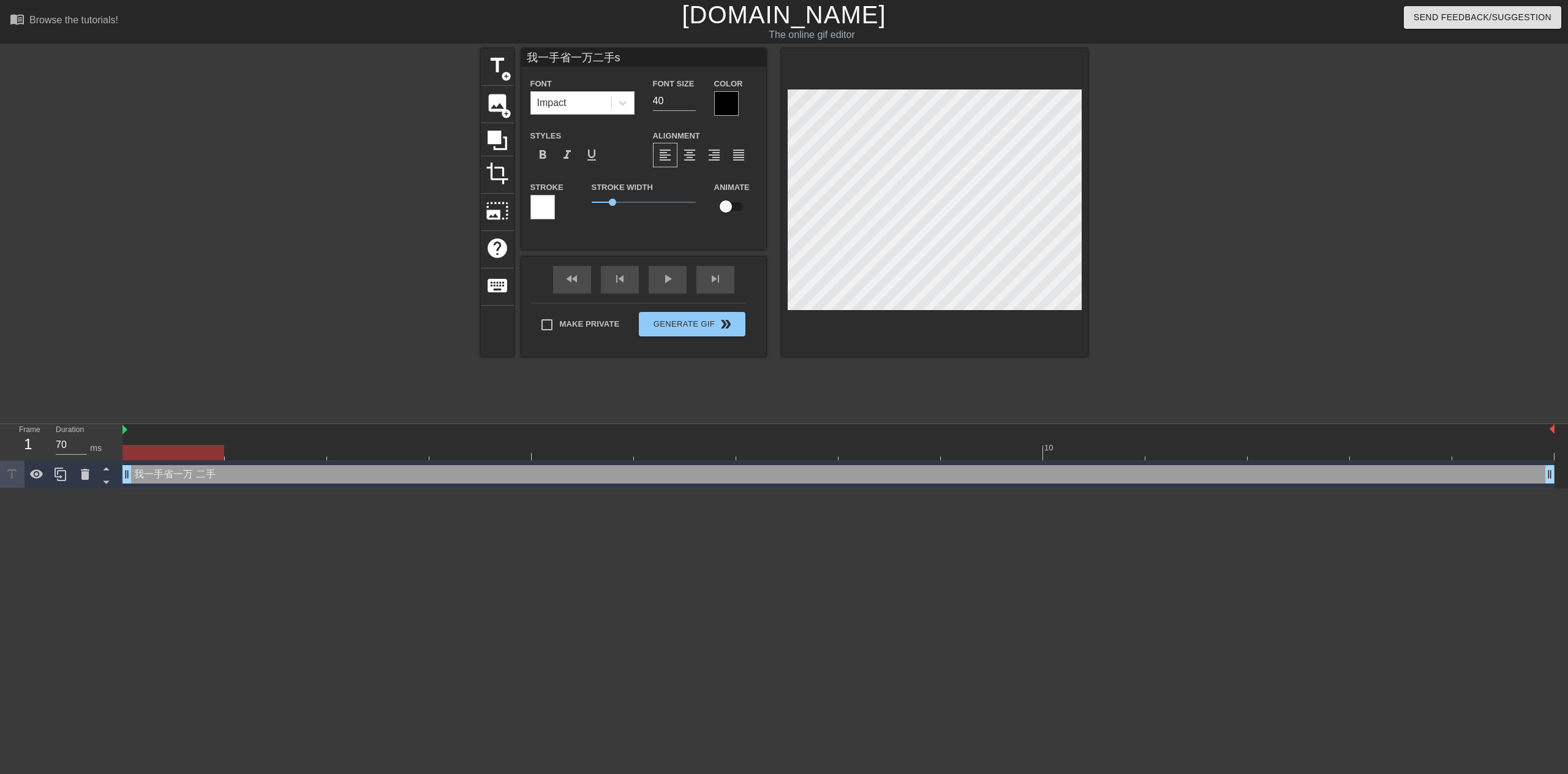
type textarea "我一手省一万 二手sh"
type input "我一手省一万二手she"
type textarea "我一手省一万 二手she"
type input "我一手省一万二手[PERSON_NAME]"
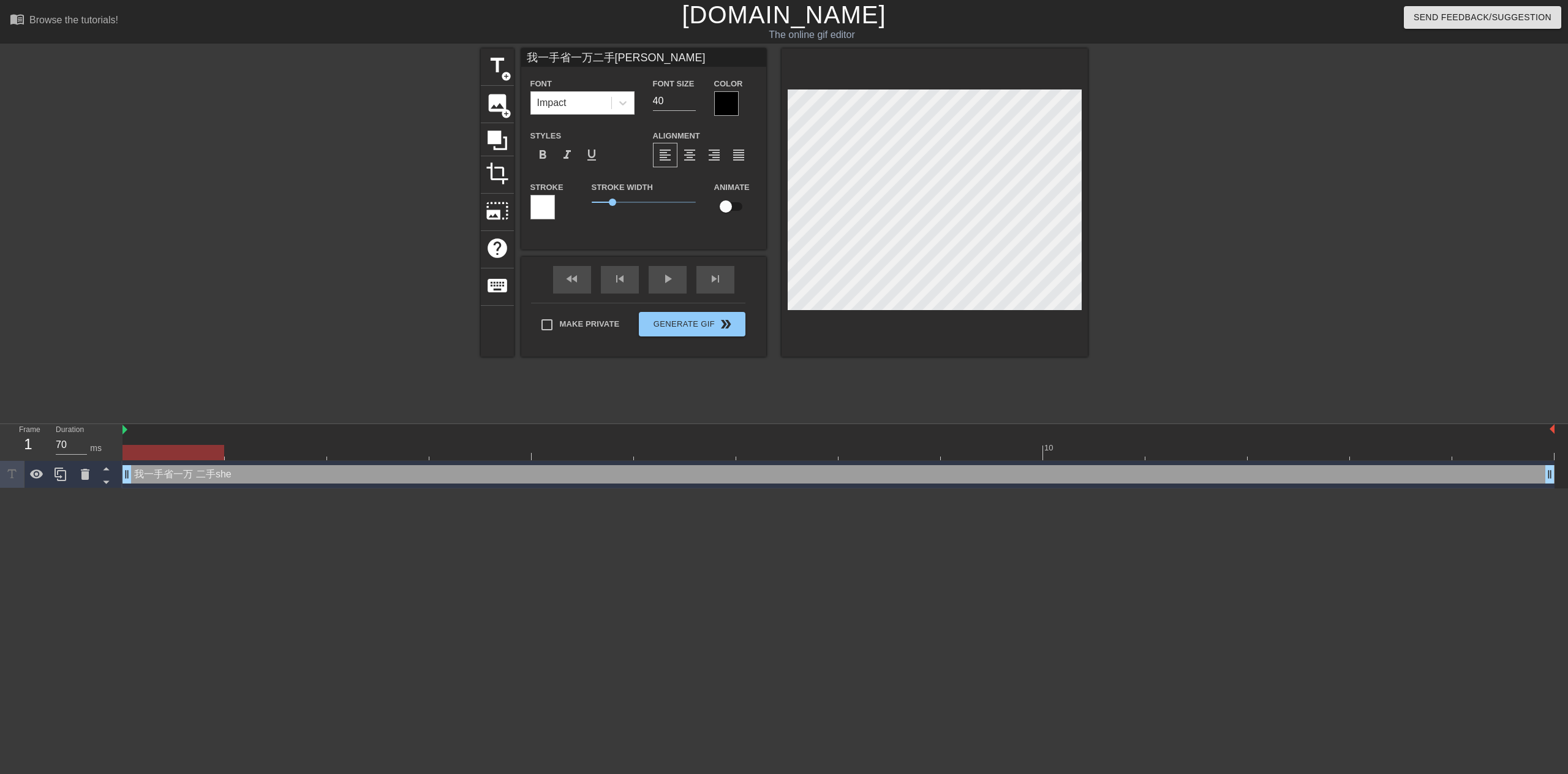
type textarea "我一手省一万 二手[PERSON_NAME]"
type input "我一手省一万二手省"
type textarea "我一手省一万 二手省"
type input "我一手省一万二手省l"
type textarea "我一手省一万 二手省l"
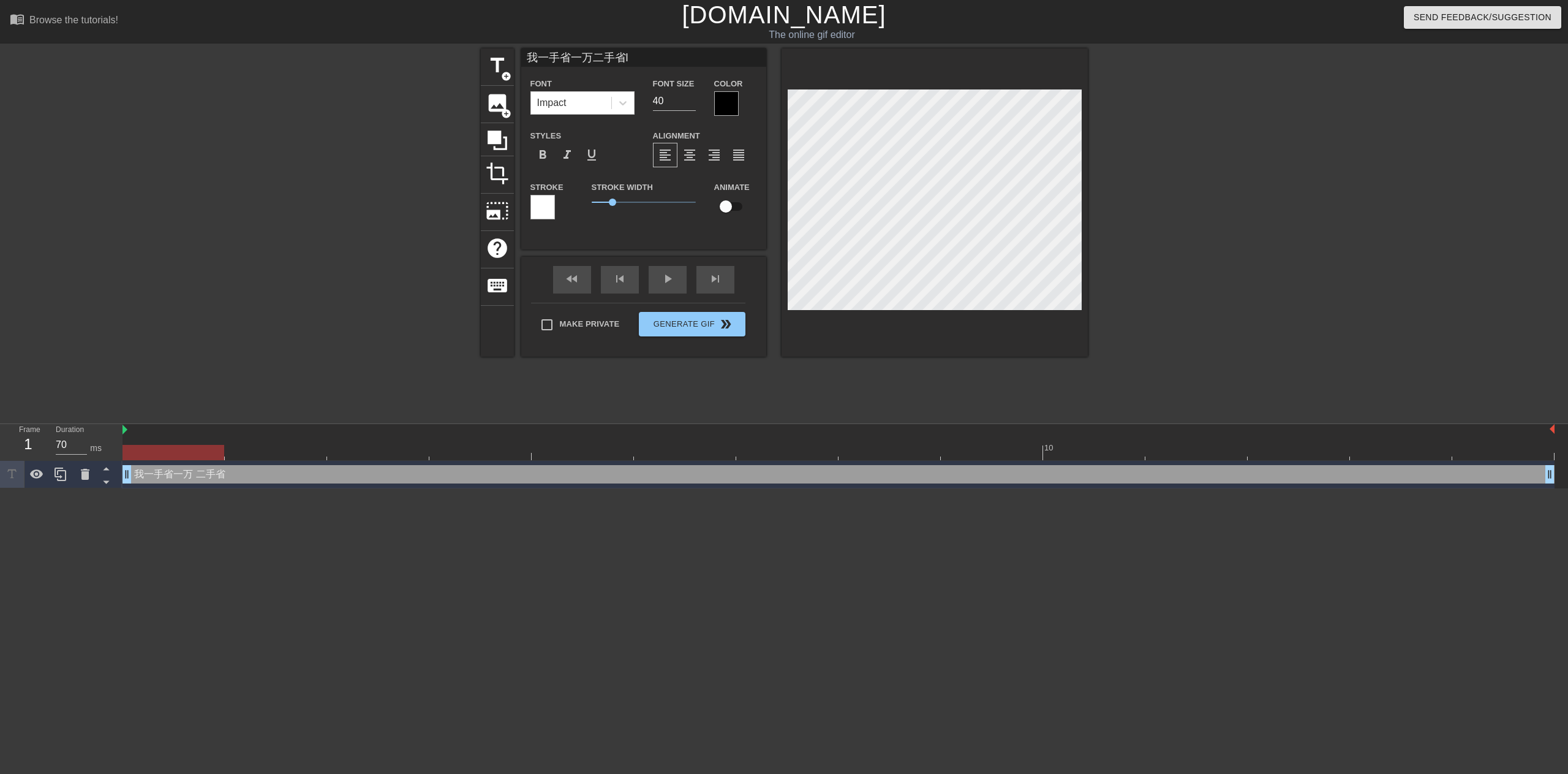
type input "我一手省一万二手省li"
type textarea "我一手省一万 二手省li"
type input "我一手省一万二手省lia"
type textarea "我一手省一万 二手省lia"
type input "我一手省一万二手省[PERSON_NAME]"
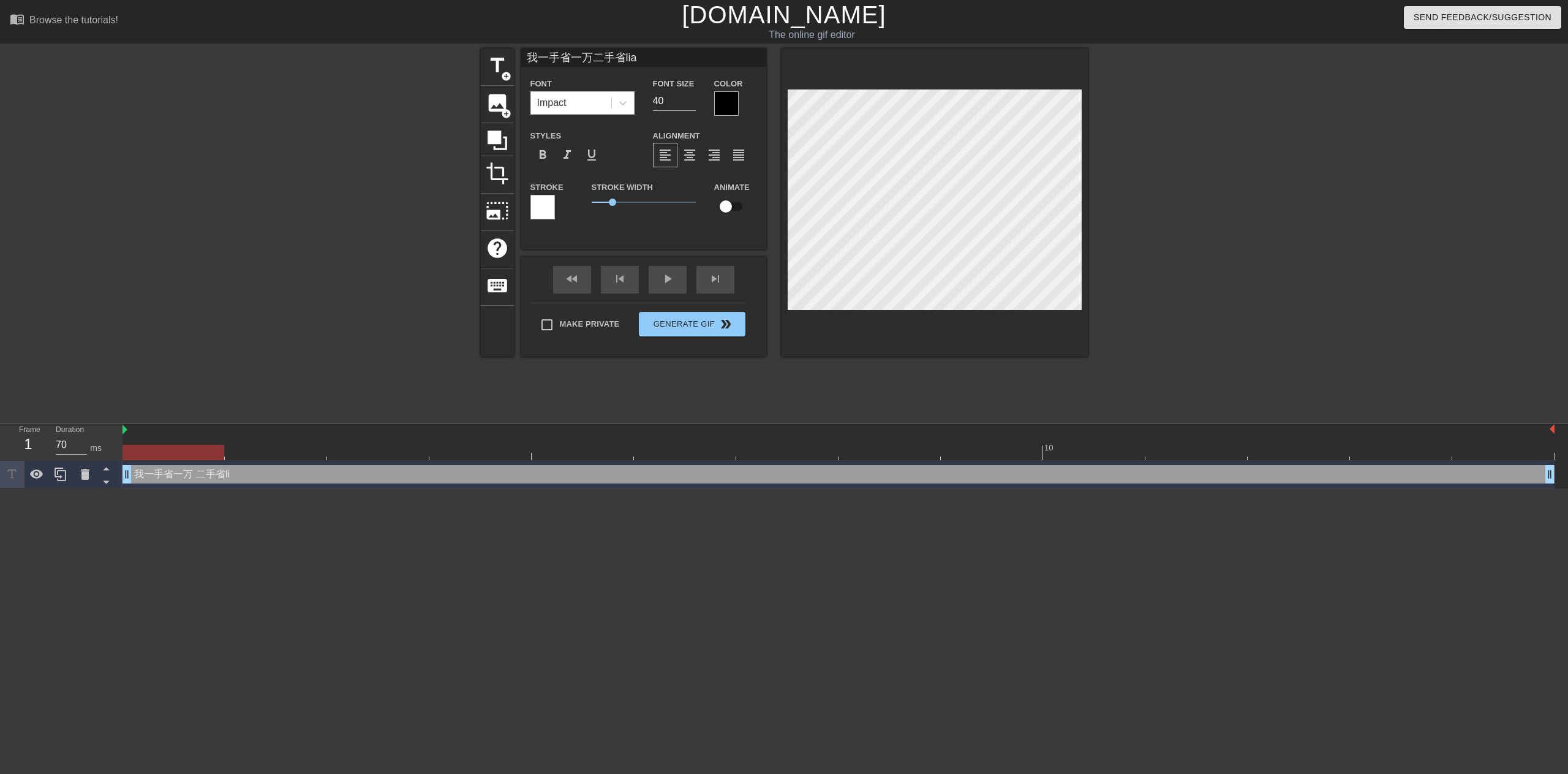
type textarea "我一手省一万 二手省[PERSON_NAME]"
type input "我一手省一万二手省liang"
type textarea "我一手省一万 二手省liang"
type input "我一手省一万二手省liang'w"
type textarea "我一手省一万 二手省[PERSON_NAME]"
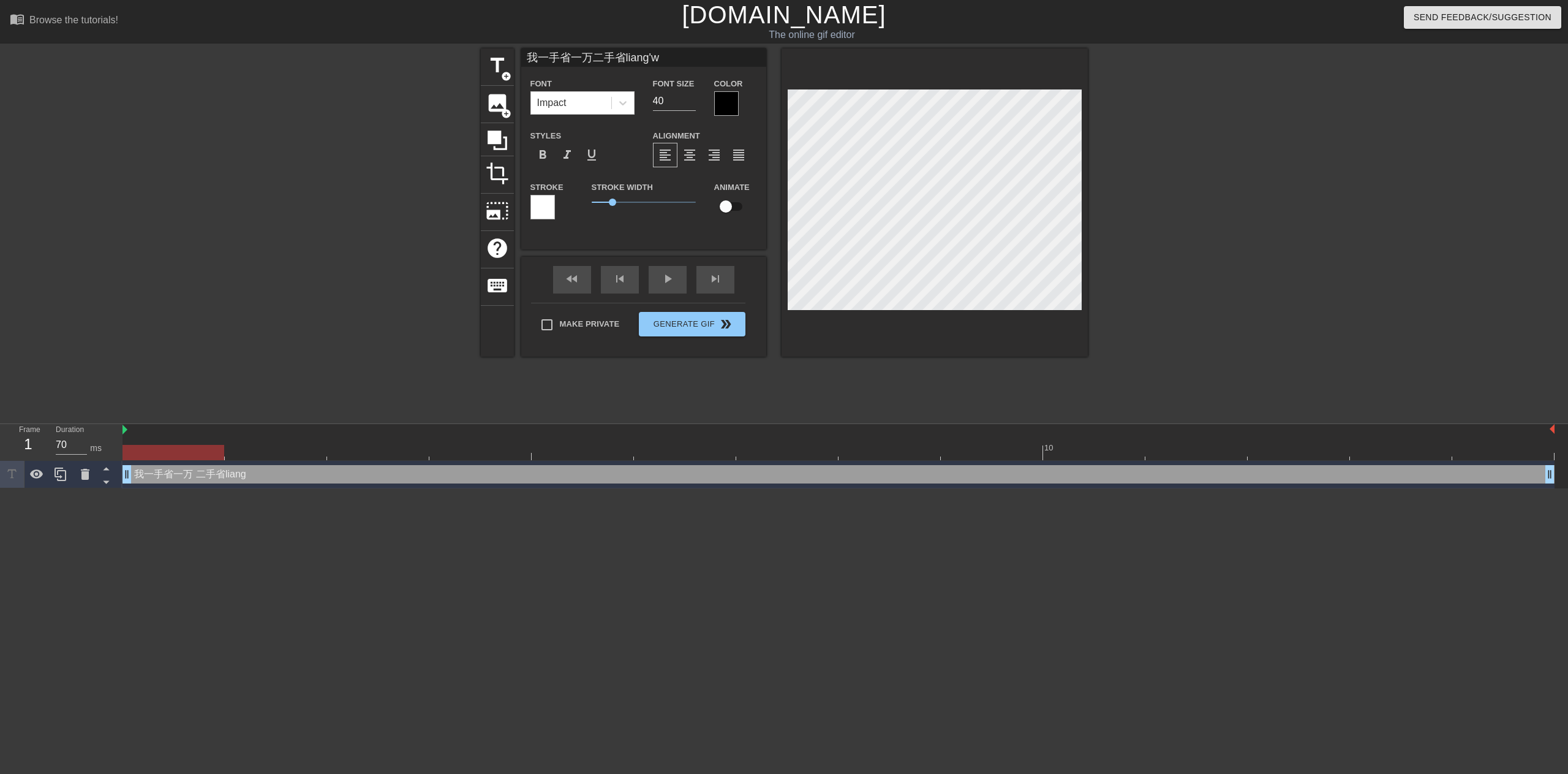
type input "我一手省一万二手省liang'wa"
type textarea "我一手省一万 二手省[PERSON_NAME]"
type input "我一手省一万二手省两万"
type textarea "我一手省一万 二手省两万"
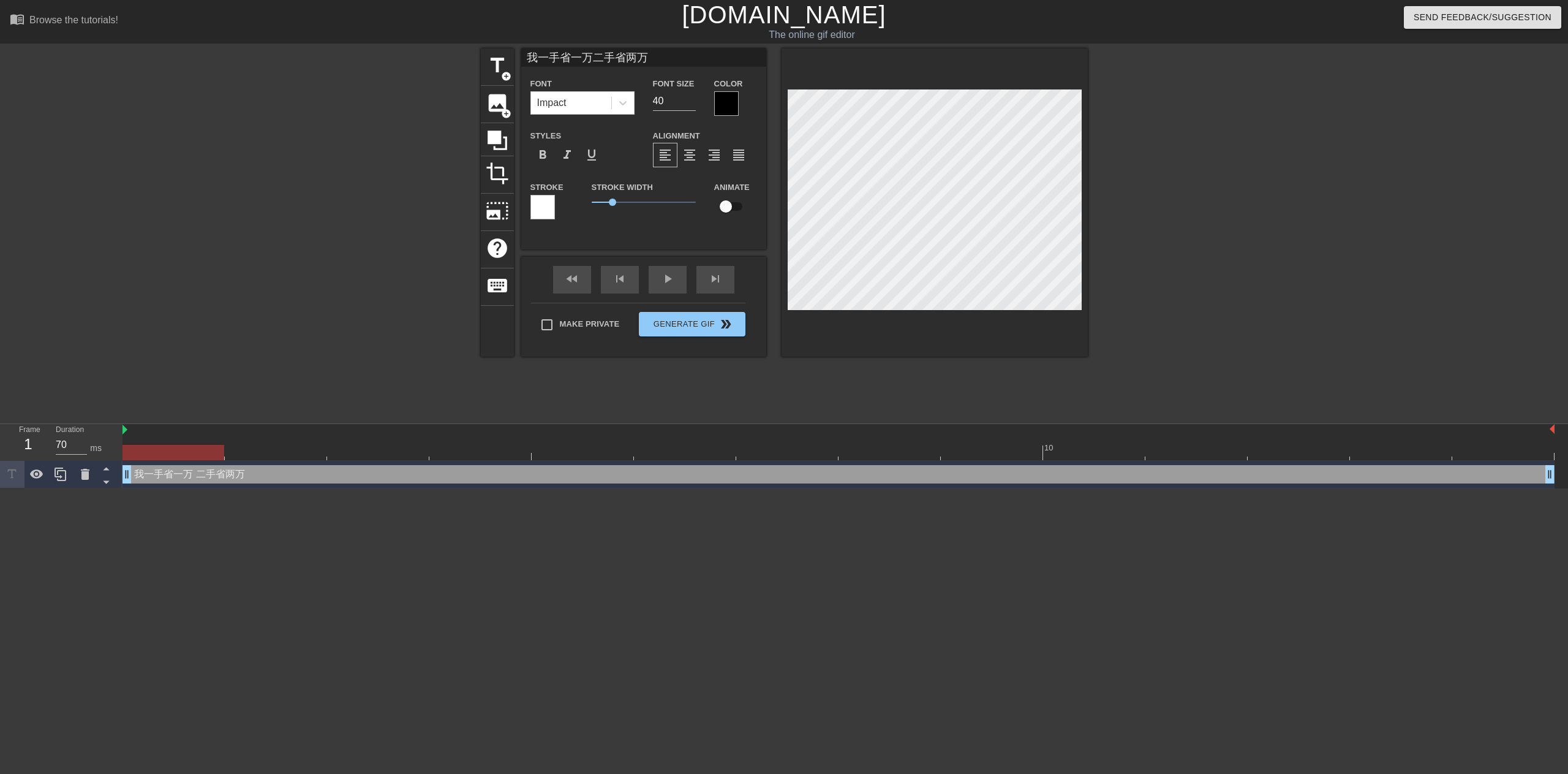
click at [589, 60] on input "我一手省一万二手省两万" at bounding box center [644, 57] width 245 height 18
type input "我一手省一万二手j省两万"
type textarea "我一手省一万 二手j省两万"
type input "我一手省一万二手ji省两万"
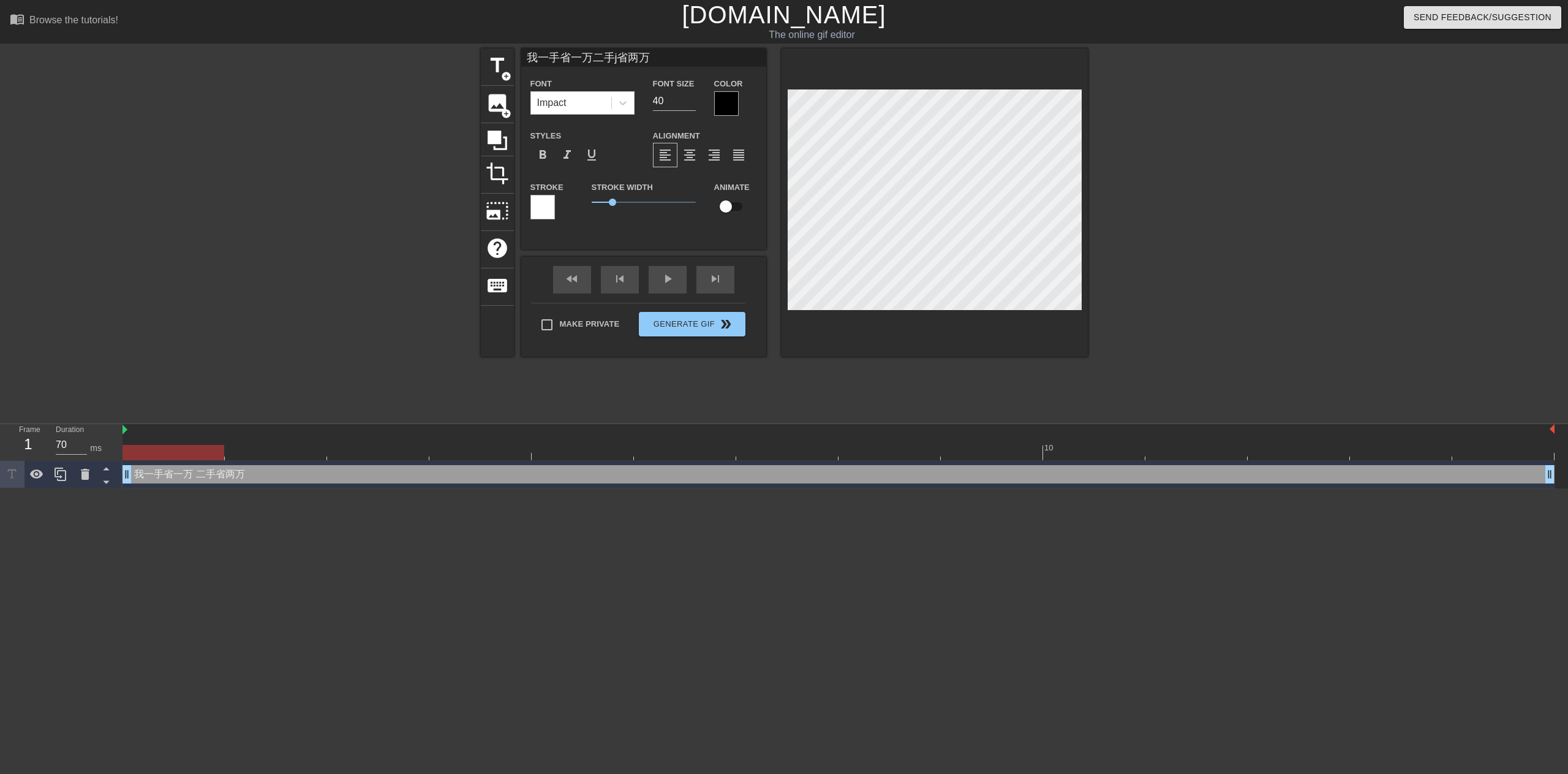
type textarea "我一手省一万 二手ji省两万"
type input "我一手省一万二手jiu省两万"
type textarea "我一手省一万 二手jiu省两万"
type input "我一手省一万二手jiu's省两万"
type textarea "我一手省一万 二手jiu'sh省两万"
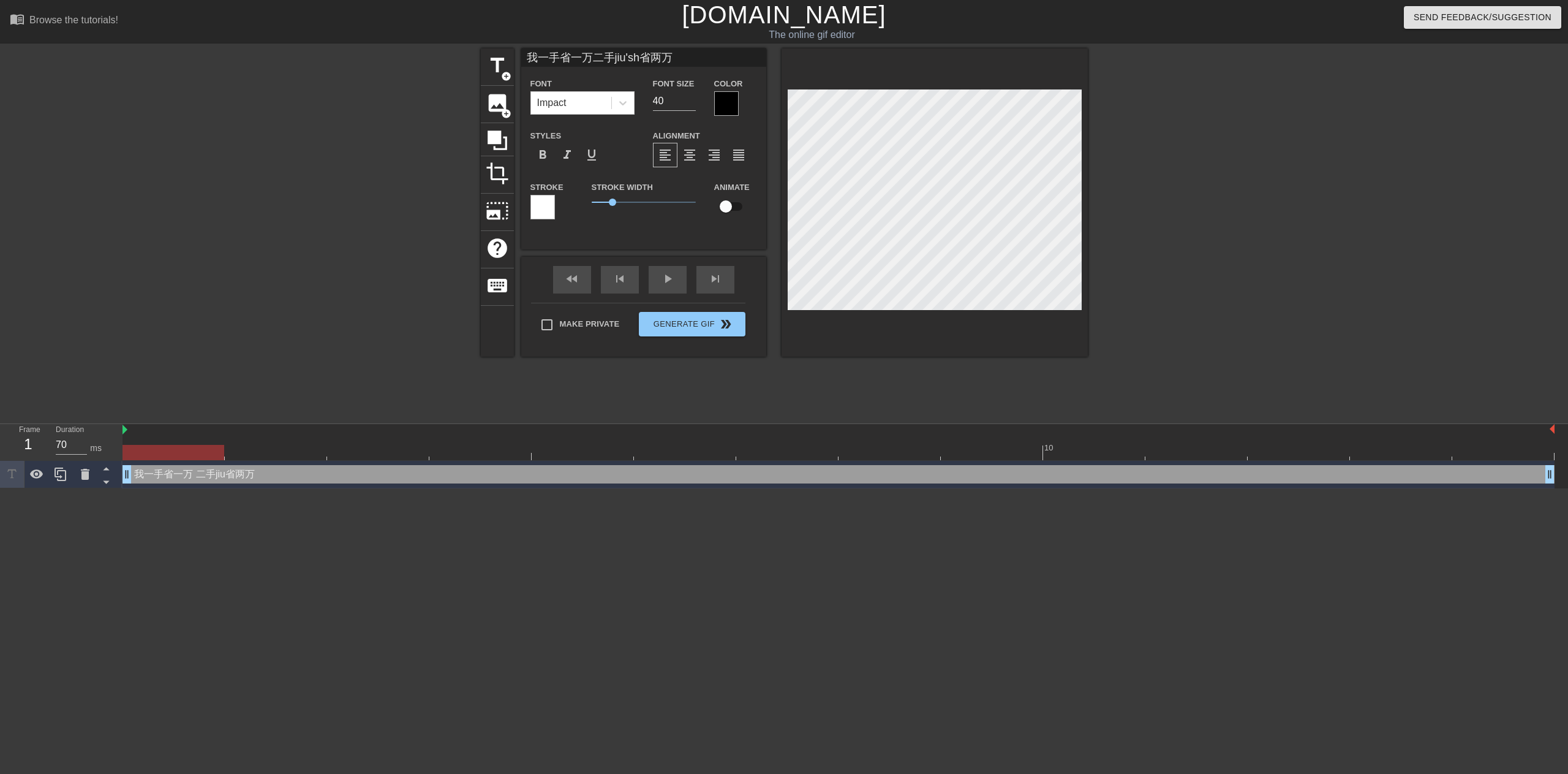
type input "我一手省一万二手jiu'shi省两万"
type textarea "我一手省一万 二手jiu'shi省两万"
type input "我一手省一万二手就是省两万"
type textarea "我一手省一万 二手就是省两万"
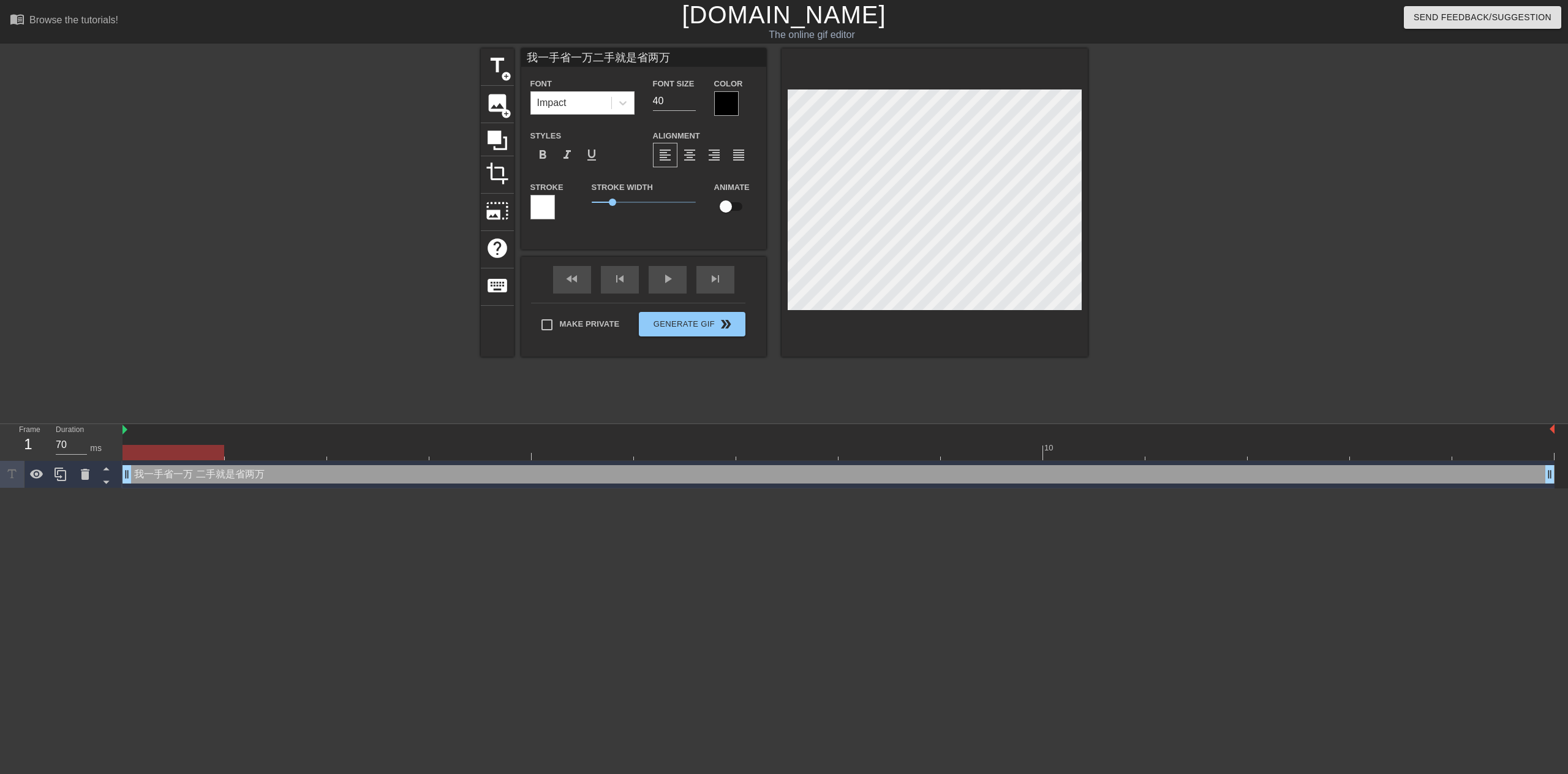
type input "b我一手省一万二手就是省两万"
type textarea "b我一手省一万 二手就是省两万"
type input "bo我一手省一万二手就是省两万"
type textarea "bo我一手省一万 二手就是省两万"
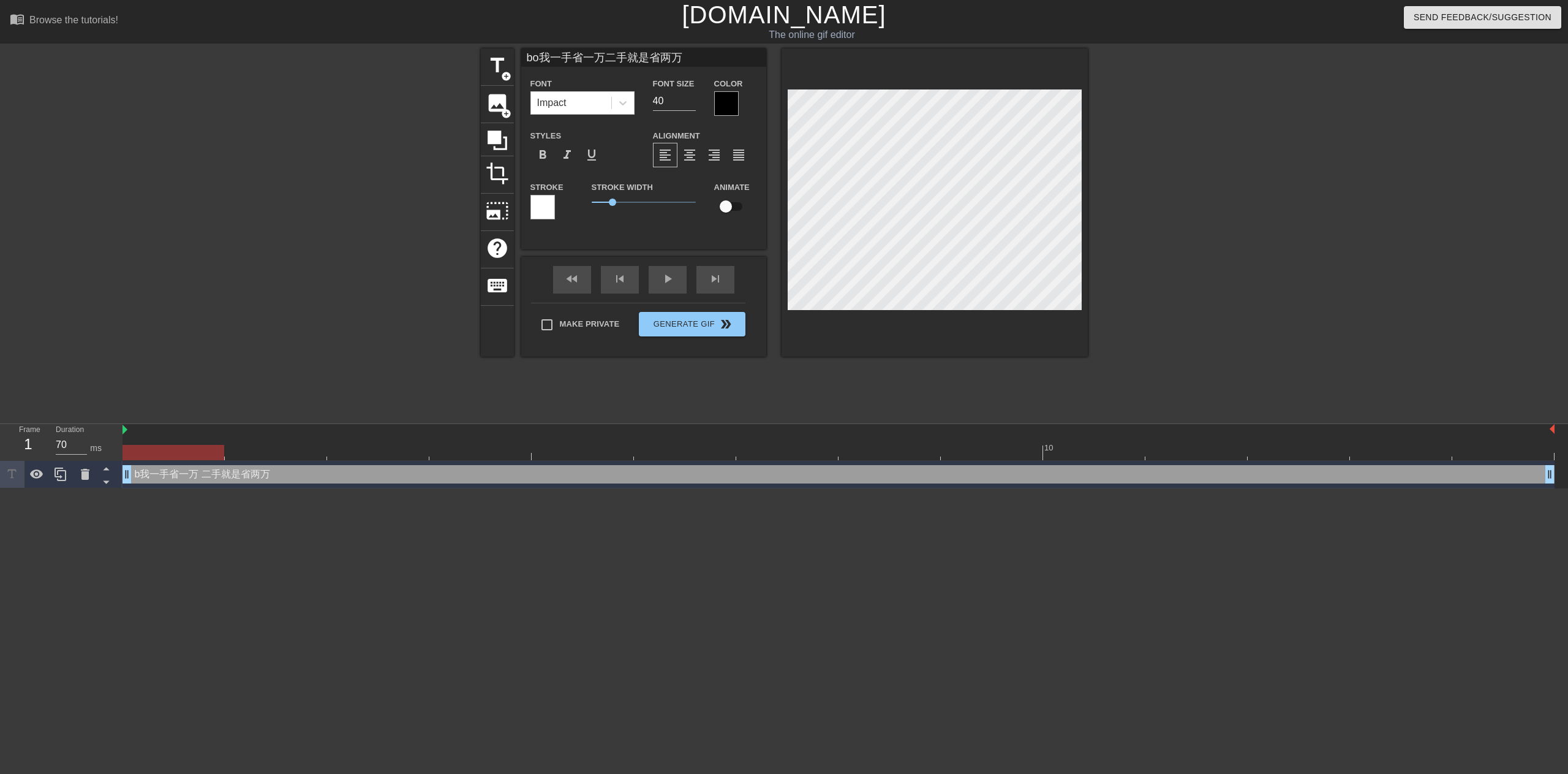
type input "bo'i我一手省一万二手就是省两万"
type textarea "bo'i我一手省一万 二手就是省两万"
type input "bo我一手省一万二手就是省两万"
type textarea "bo我一手省一万 二手就是省两万"
type input "b我一手省一万二手就是省两万"
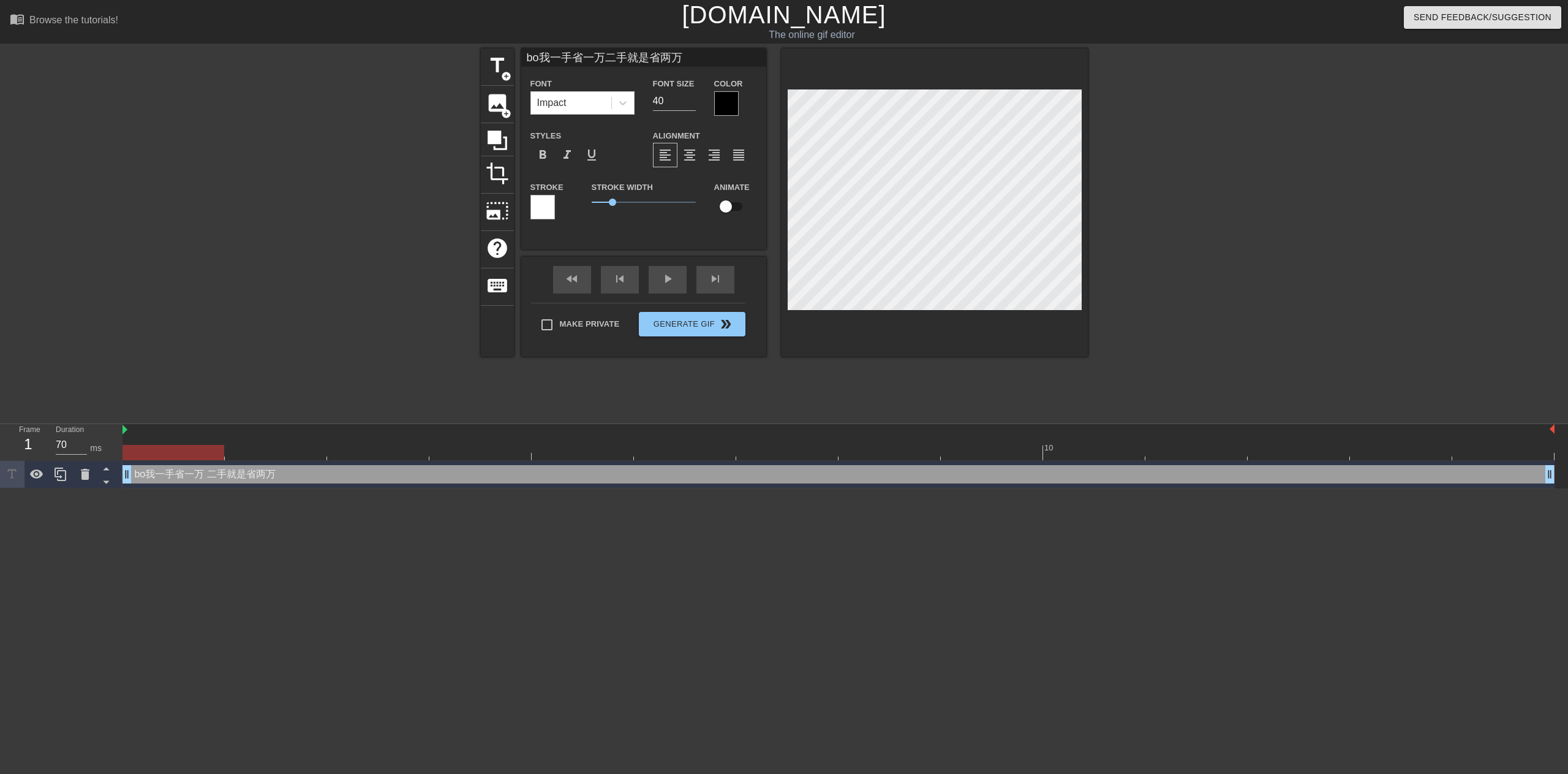
type textarea "b我一手省一万 二手就是省两万"
type input "bi我一手省一万二手就是省两万"
type textarea "bie我一手省一万 二手就是省两万"
type input "bie'g我一手省一万二手就是省两万"
type textarea "bie'g我一手省一万 二手就是省两万"
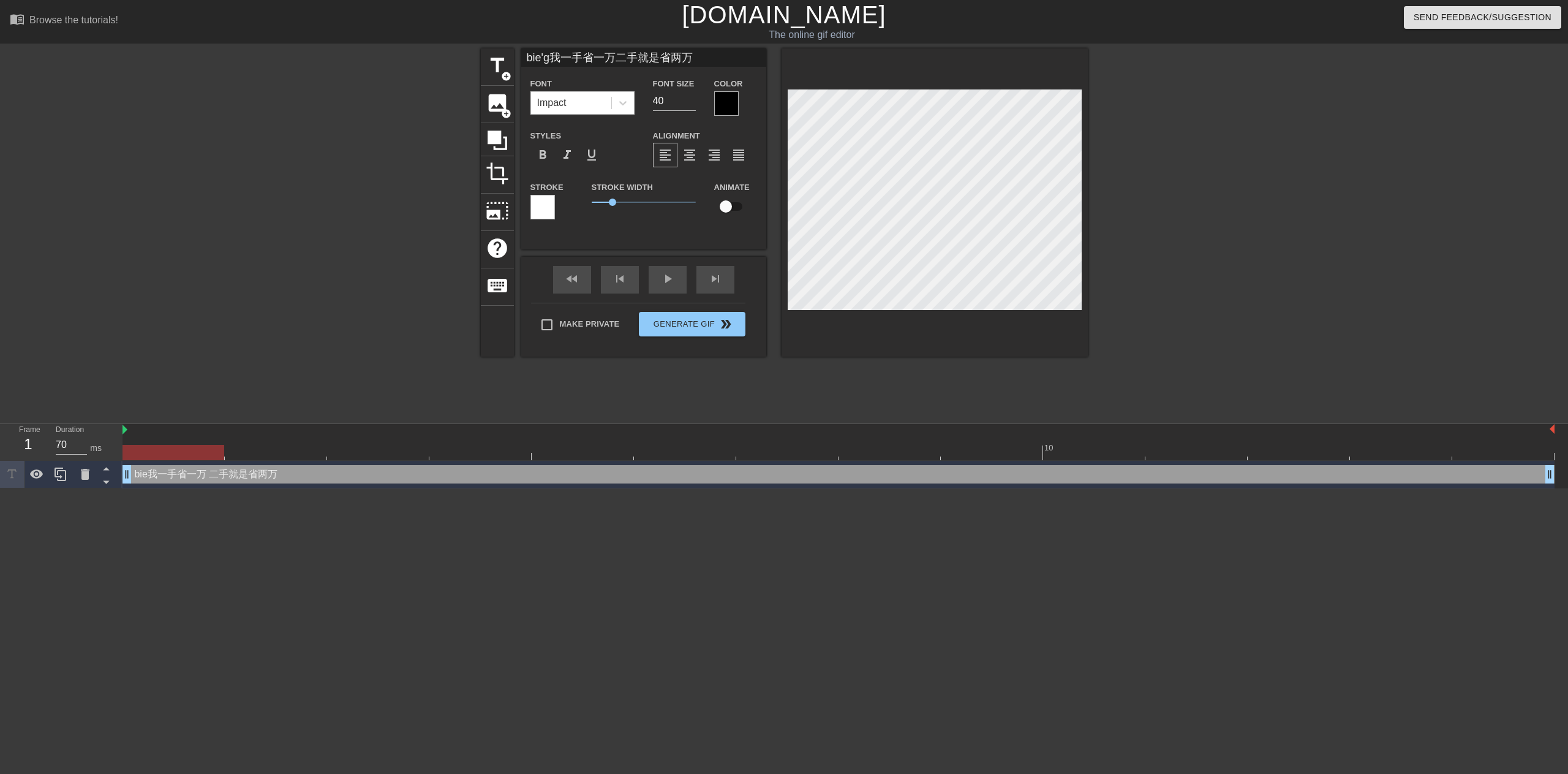
type input "bie'gu我一手省一万二手就是省两万"
type textarea "bie'gu我一手省一万 二手就是省两万"
type input "bie'gua我一手省一万二手就是省两万"
type textarea "bie'gua我一手省一万 二手就是省两万"
type input "bie'gua'l我一手省一万二手就是省两万"
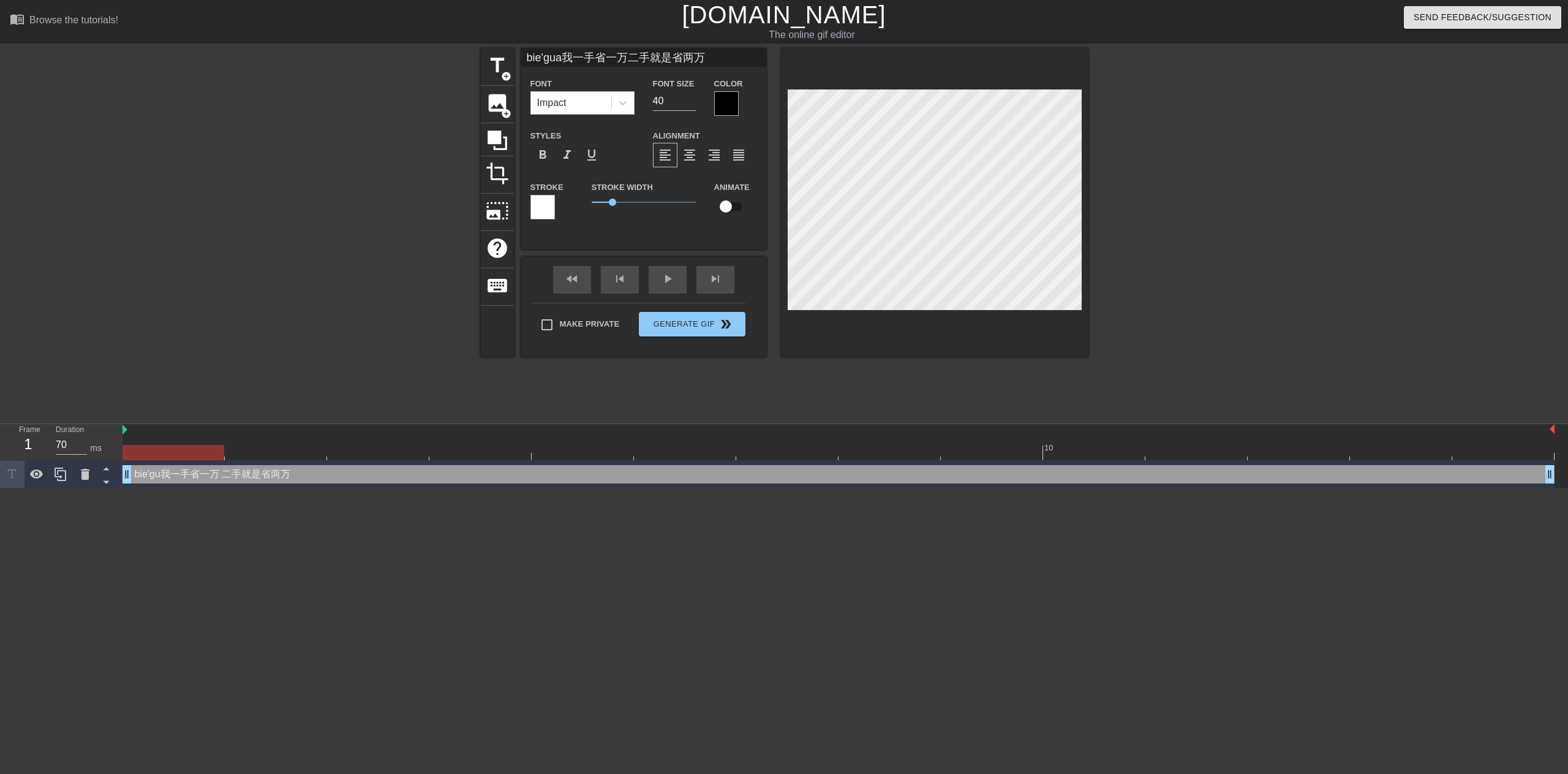
type textarea "bie'gua'l我一手省一万 二手就是省两万"
type input "bie'gua'le我一手省一万二手就是省两万"
type textarea "bie'gua'le我一手省一万 二手就是省两万"
type input "别gua'le我一手省一万二手就是省两万"
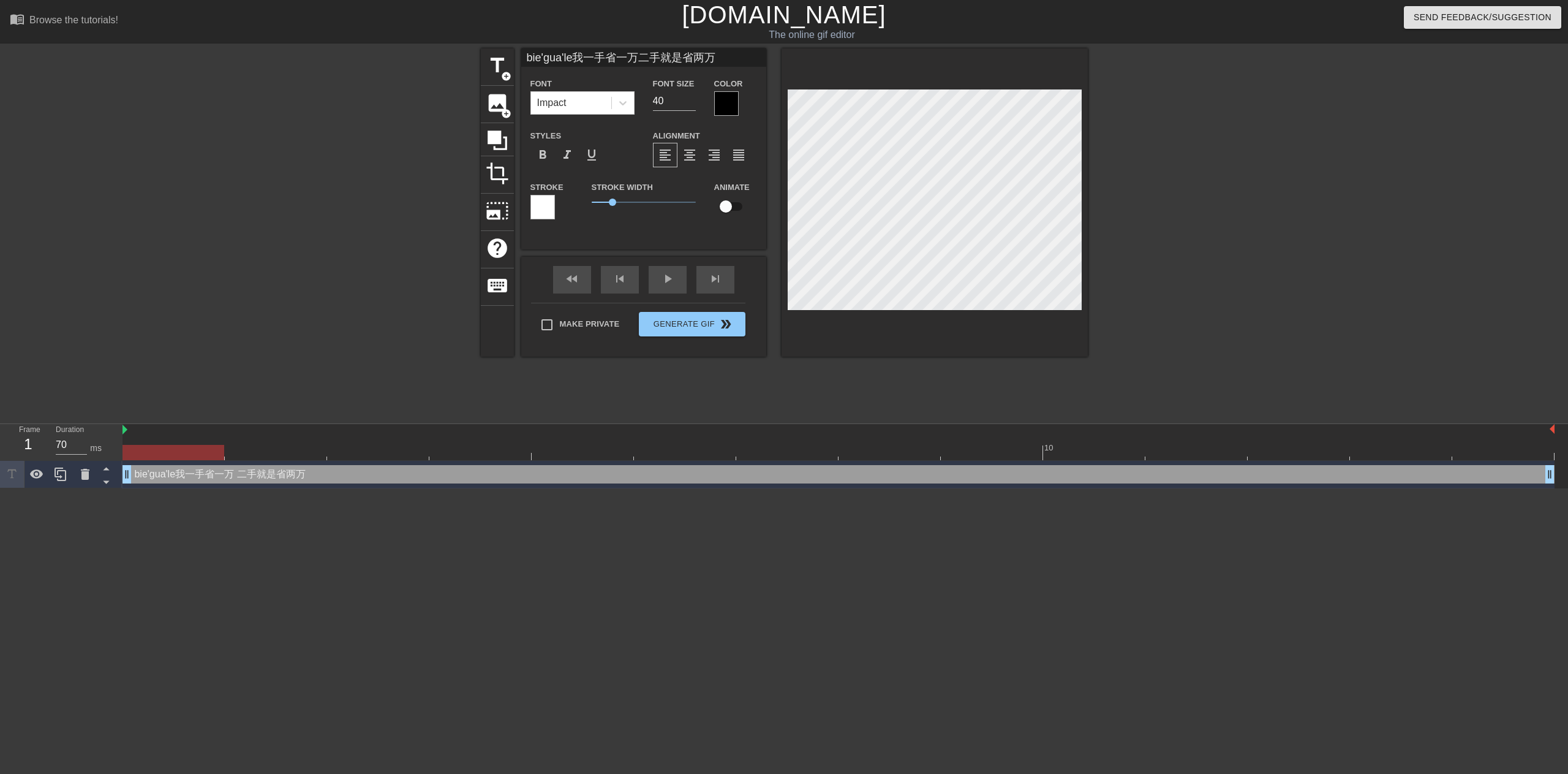
type textarea "别gua'le我一手省一万 二手就是省两万"
type input "别瓜了我一手省一万二手就是省两万"
type textarea "别瓜了我一手省一万 二手就是省两万"
type input "别瓜了！我一手省一万二手就是省两万"
type textarea "别瓜了！我一手省一万 二手就是省两万"
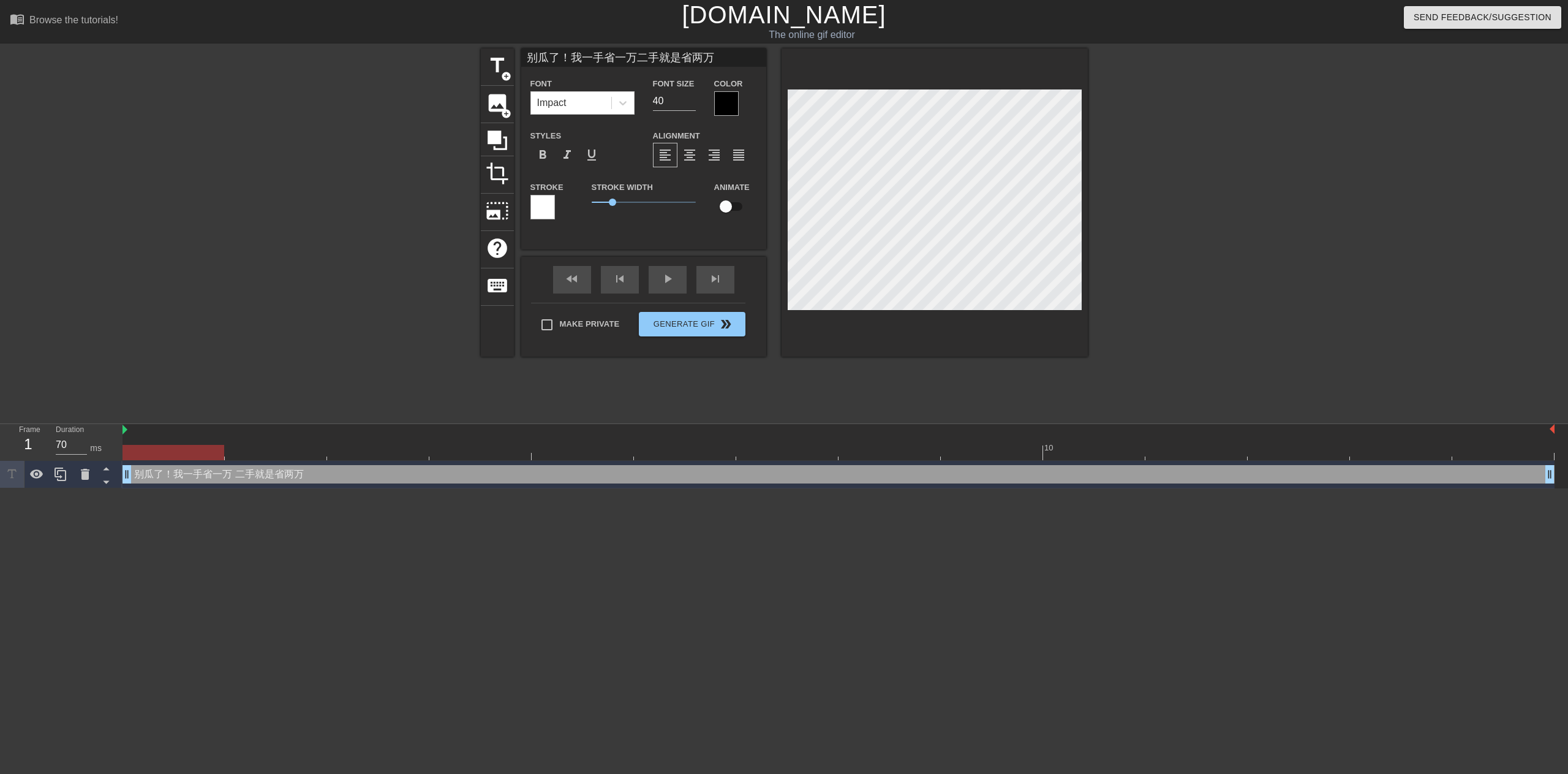
type input "别瓜了！我一手省一万二手就是省两万"
type textarea "别瓜了！ 我一手省一万 二手就是省两万"
click at [1017, 488] on html "menu_book Browse the tutorials! [DOMAIN_NAME] The online gif editor Send Feedba…" at bounding box center [784, 244] width 1568 height 488
drag, startPoint x: 615, startPoint y: 205, endPoint x: 631, endPoint y: 205, distance: 16.0
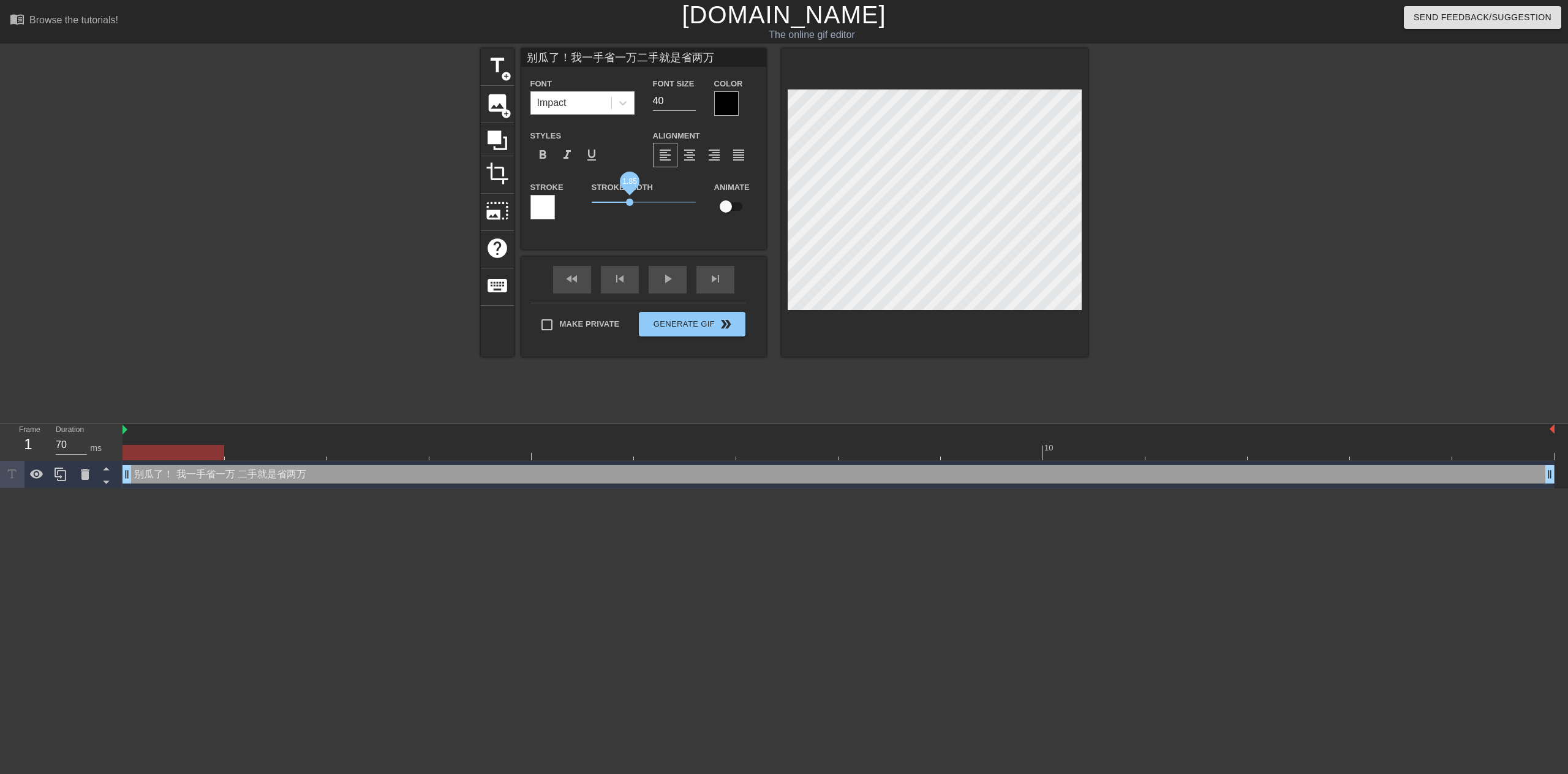
click at [631, 205] on span "1.85" at bounding box center [644, 202] width 104 height 15
click at [620, 101] on icon at bounding box center [622, 103] width 12 height 12
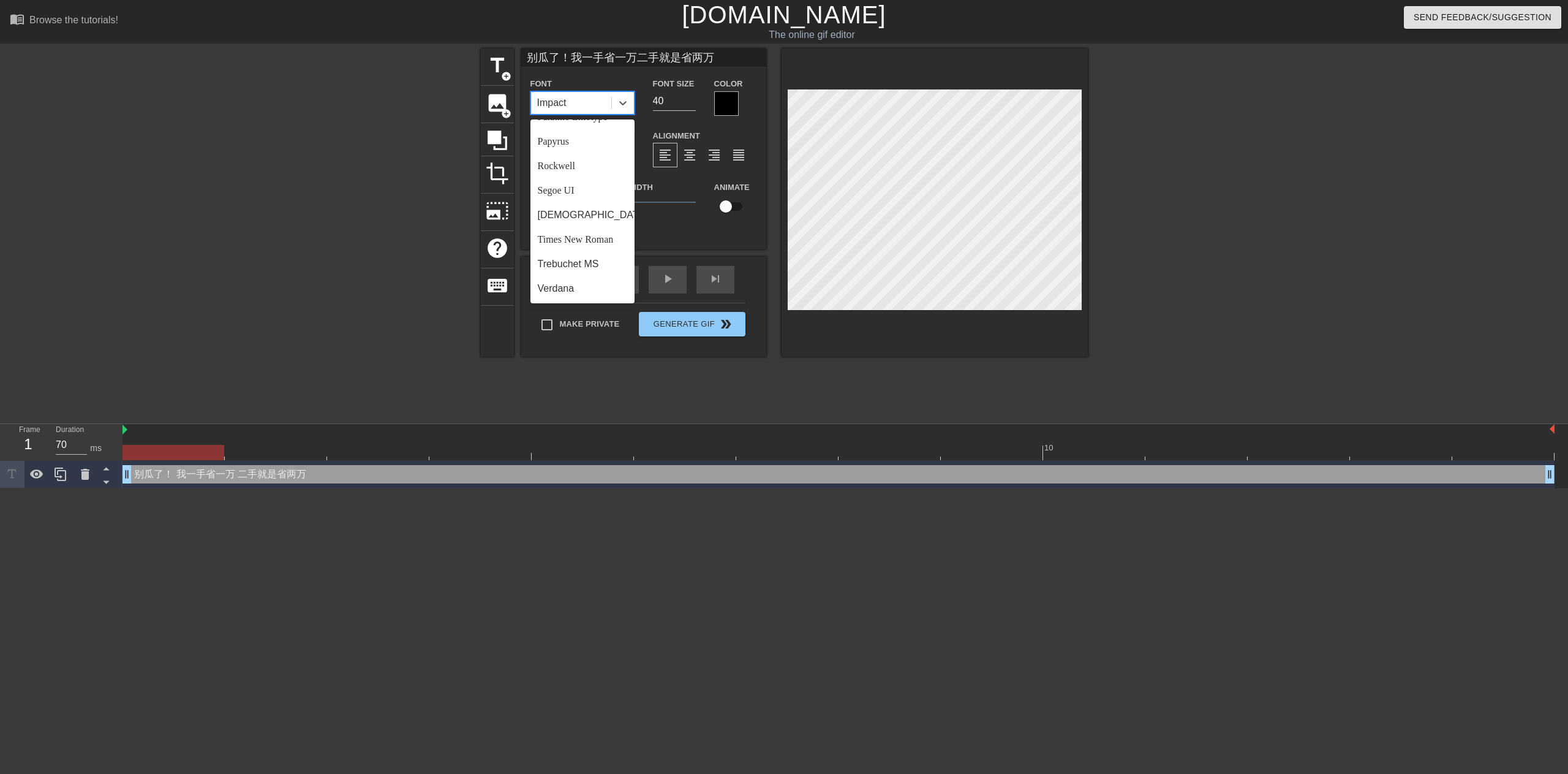
scroll to position [0, 0]
click at [576, 138] on div "Arial" at bounding box center [582, 134] width 104 height 25
type input "别瓜了！我一手省一万二手就是省两万"
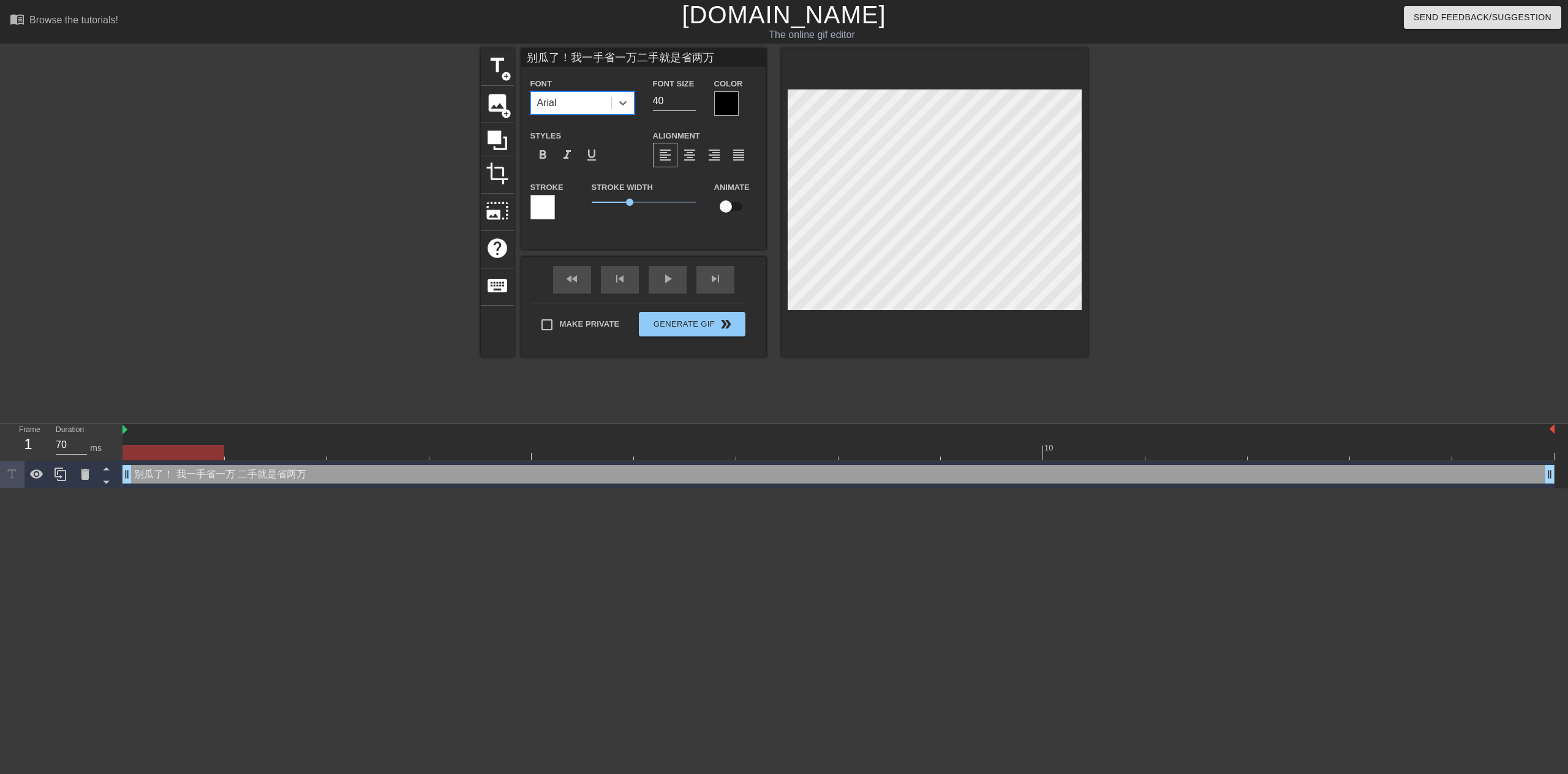
click at [995, 488] on html "menu_book Browse the tutorials! [DOMAIN_NAME] The online gif editor Send Feedba…" at bounding box center [784, 244] width 1568 height 488
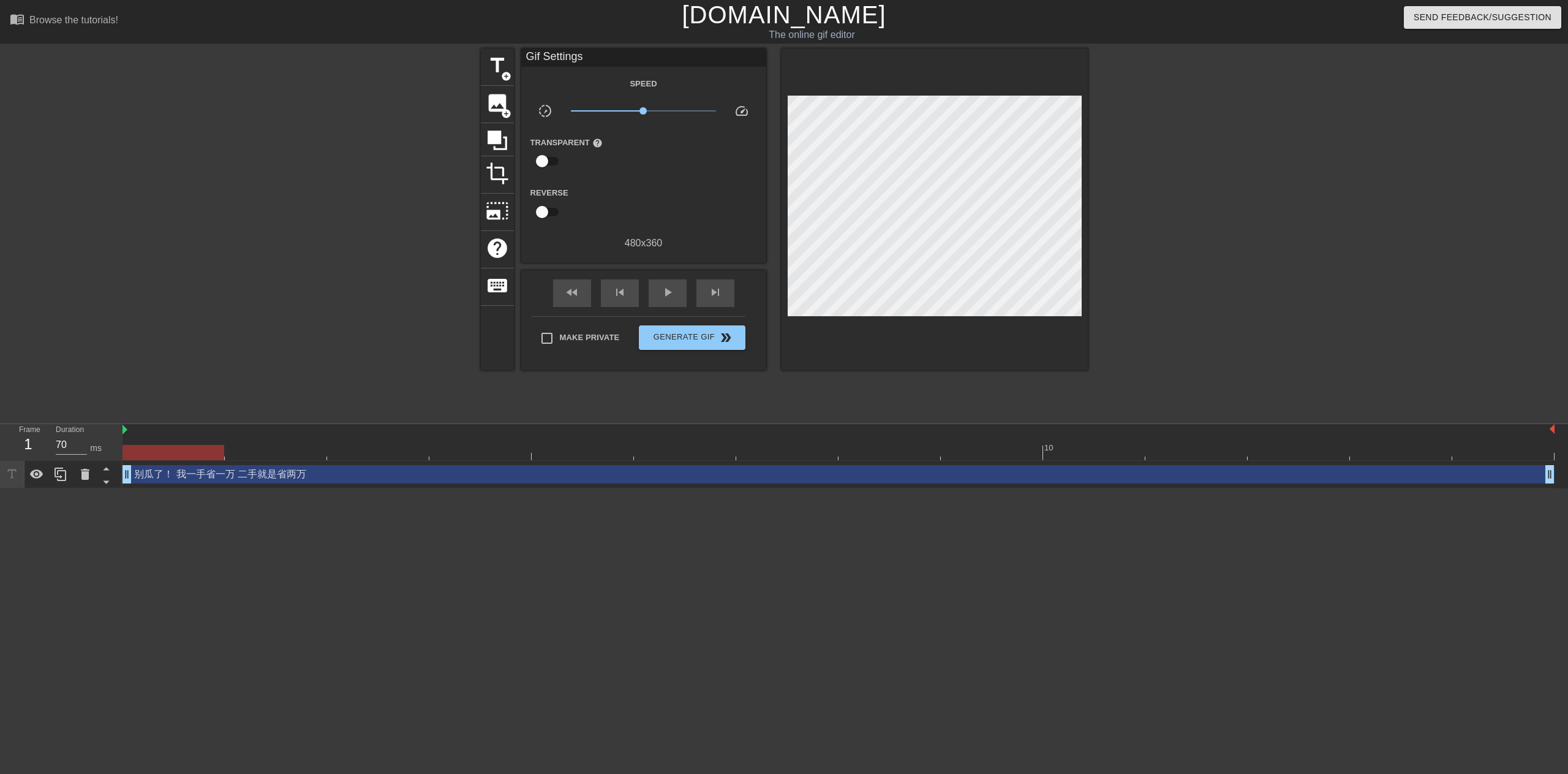
click at [1076, 488] on html "menu_book Browse the tutorials! [DOMAIN_NAME] The online gif editor Send Feedba…" at bounding box center [784, 244] width 1568 height 488
